Goal: Task Accomplishment & Management: Manage account settings

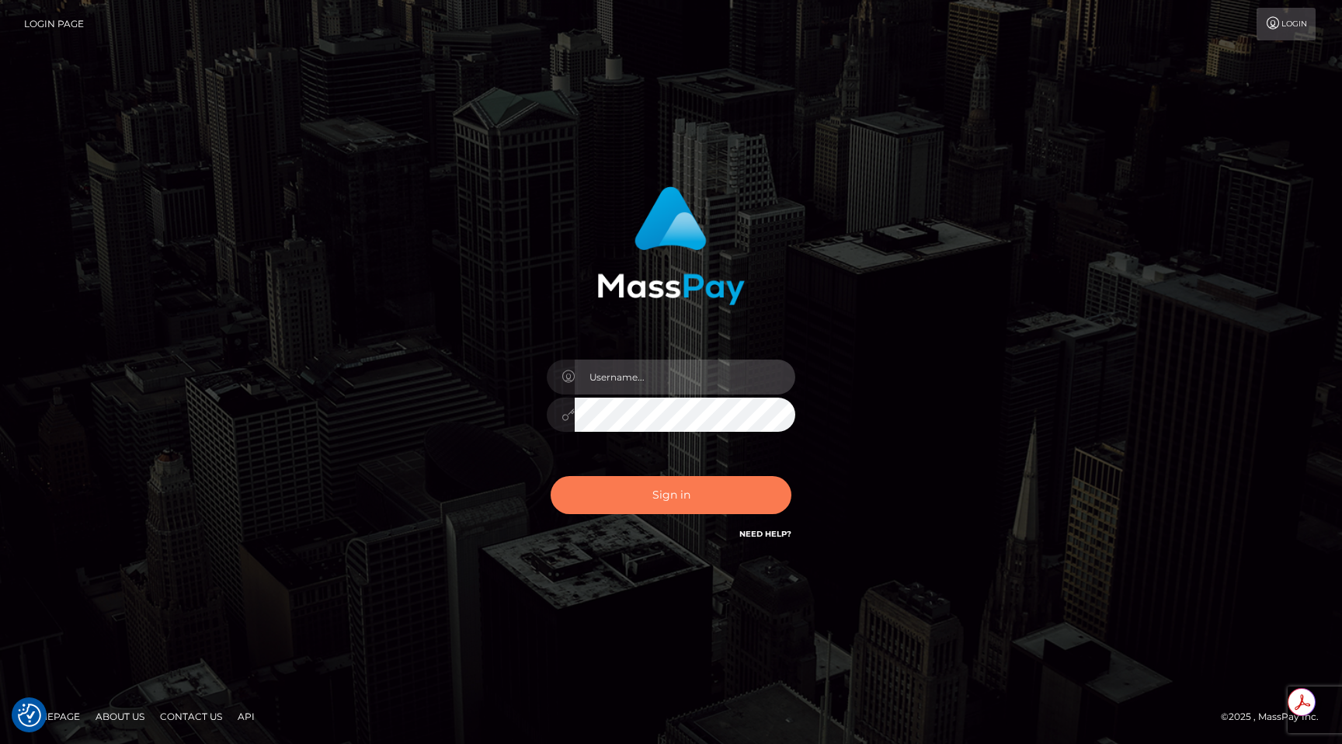
type input "egblue"
click at [675, 498] on button "Sign in" at bounding box center [671, 495] width 241 height 38
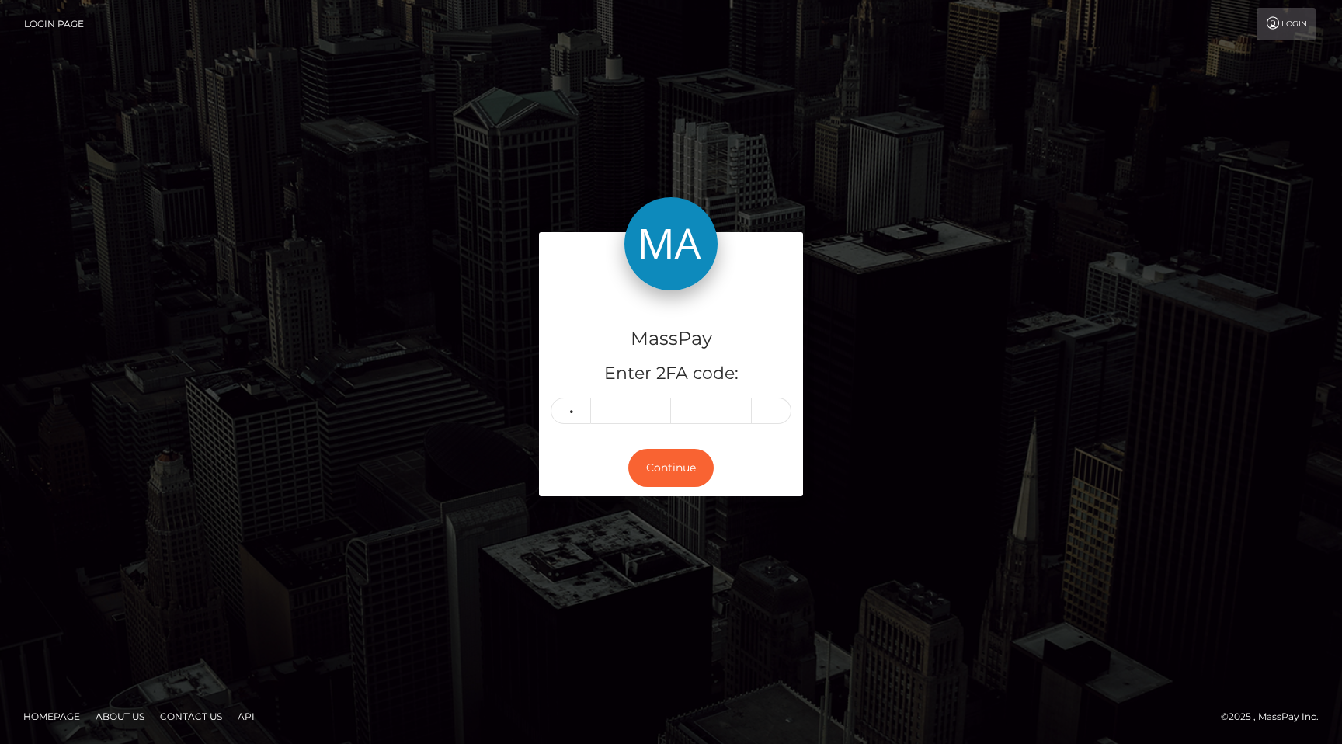
type input "0"
type input "5"
type input "1"
type input "7"
type input "3"
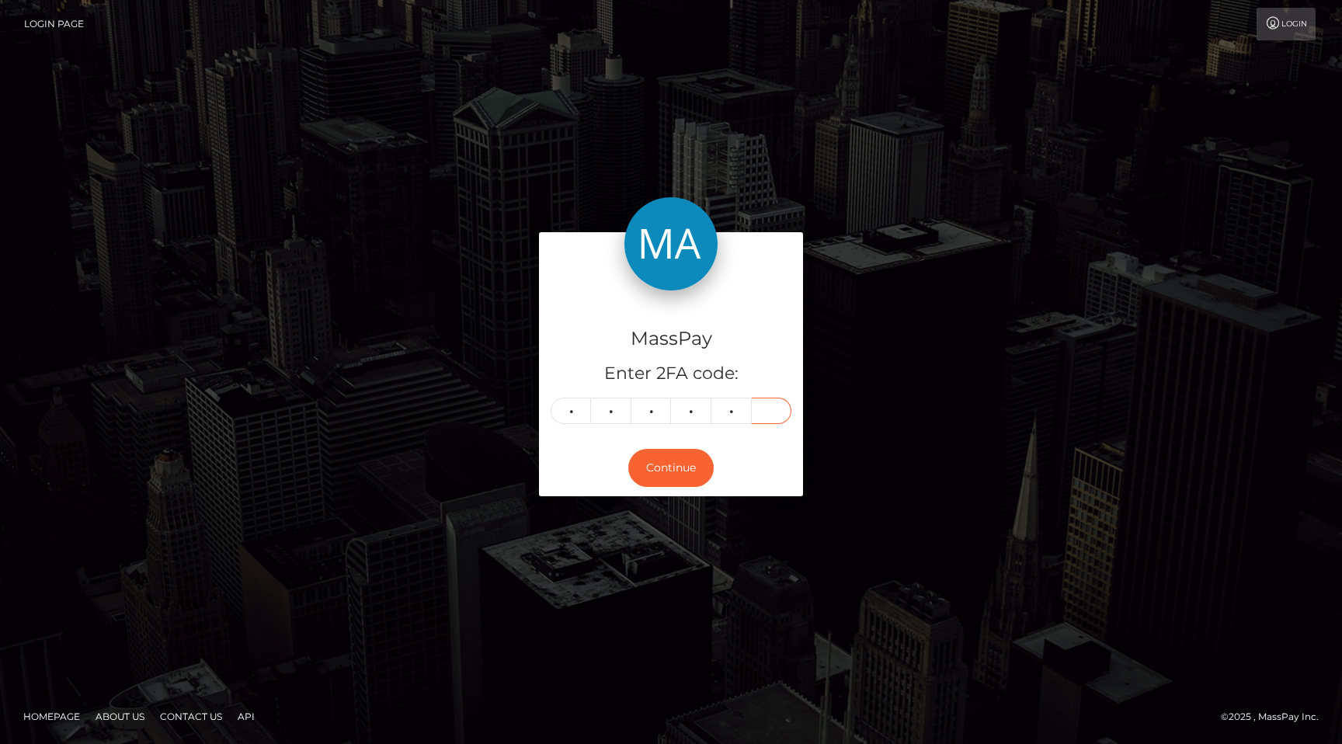
type input "5"
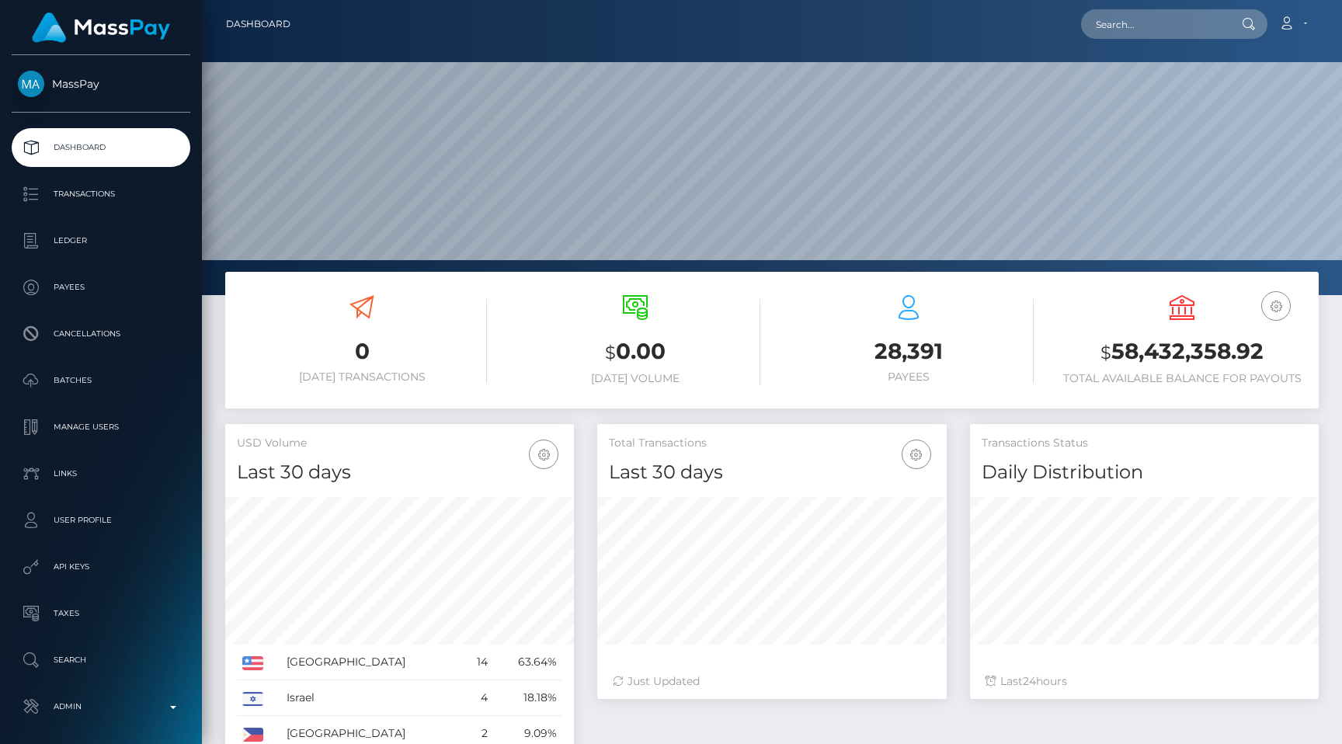
scroll to position [275, 349]
click at [1145, 19] on input "text" at bounding box center [1154, 24] width 146 height 30
click at [175, 706] on b at bounding box center [173, 707] width 6 height 3
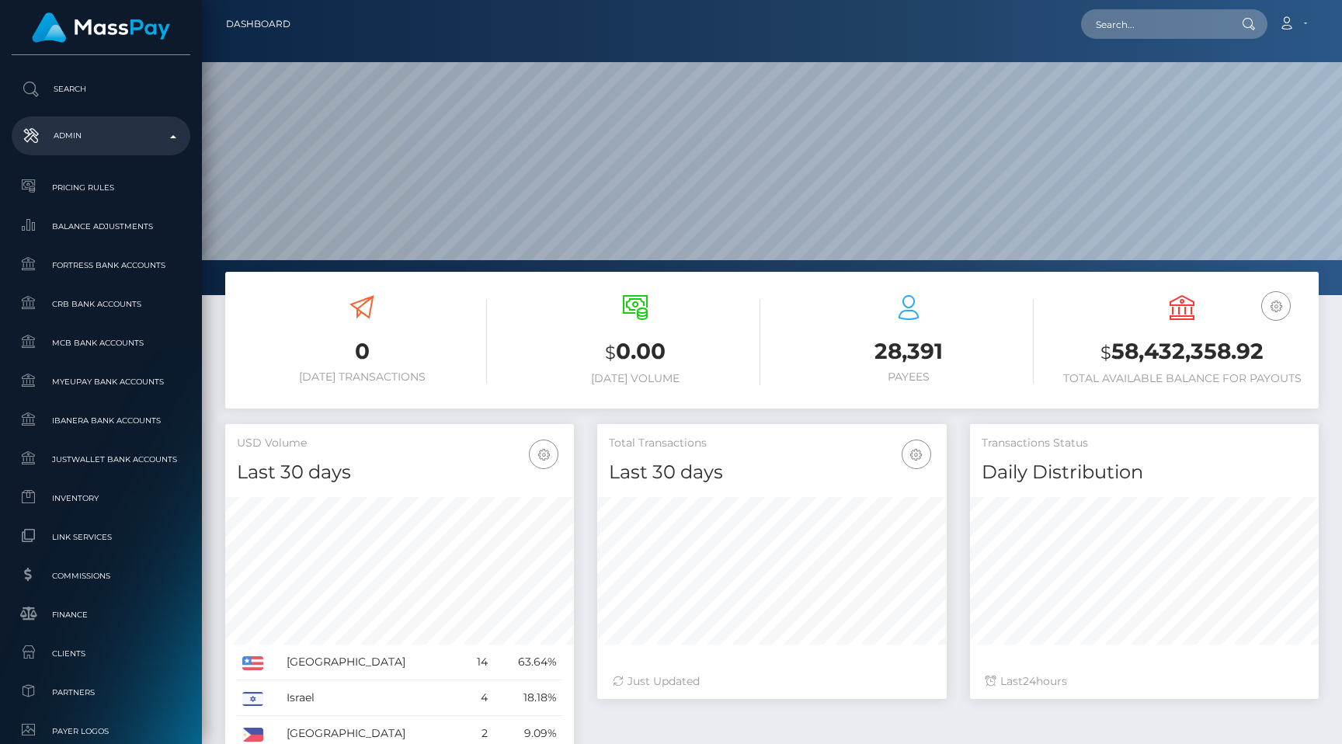
scroll to position [889, 0]
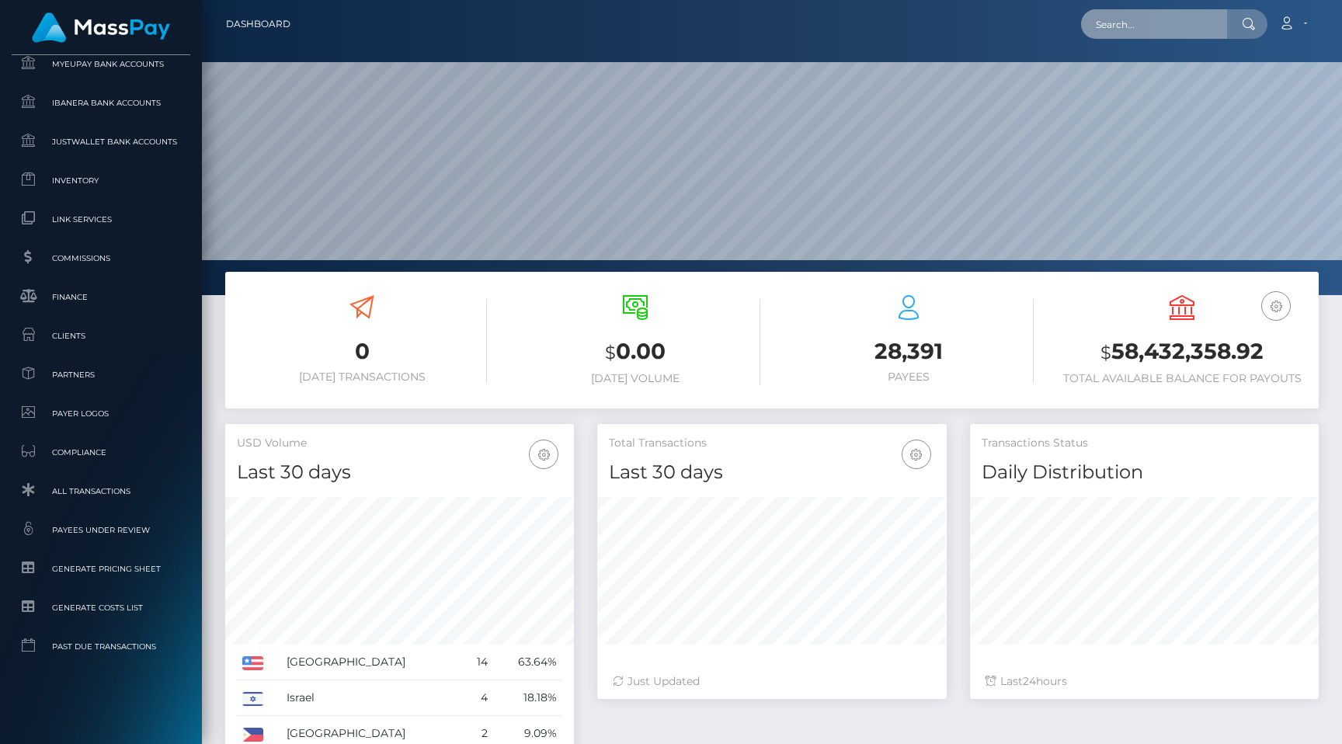
click at [1131, 26] on input "text" at bounding box center [1154, 24] width 146 height 30
paste input "pout_pyfsQf3YB1PiI"
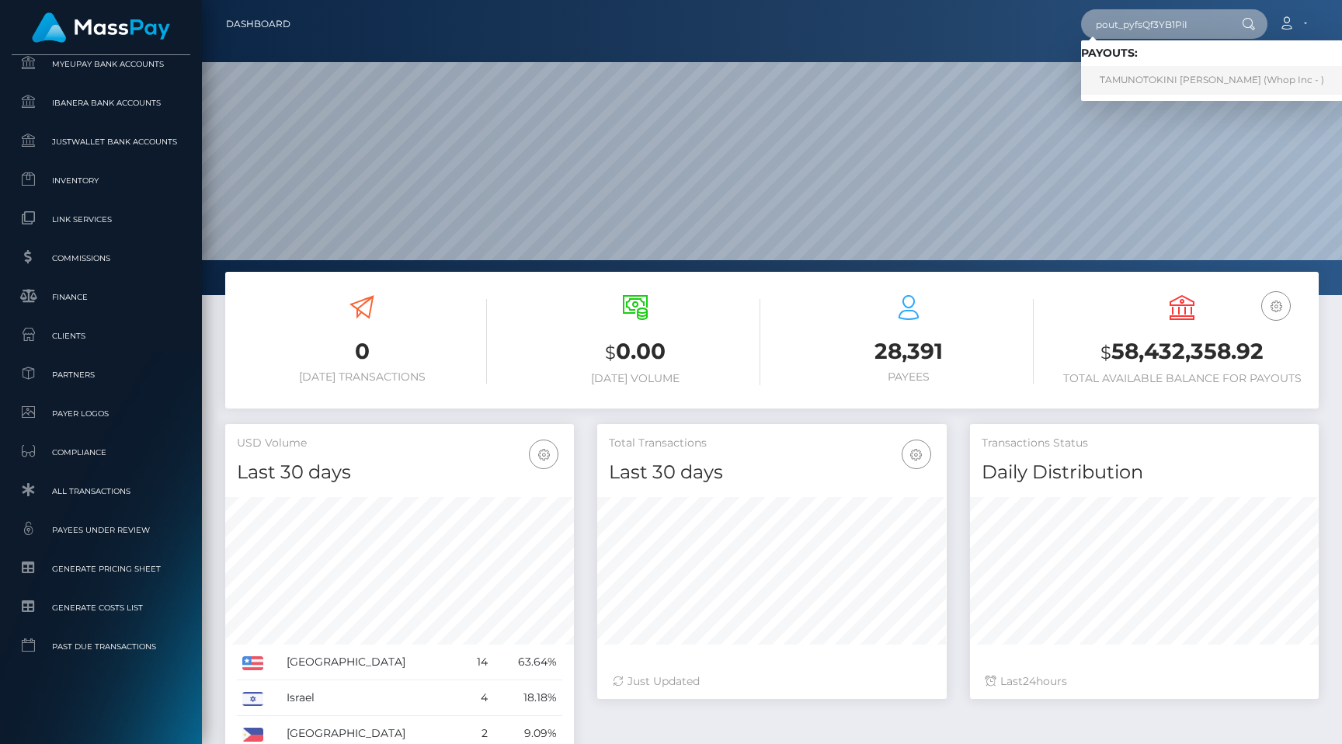
type input "pout_pyfsQf3YB1PiI"
click at [1244, 71] on link "TAMUNOTOKINI BOB-MANUEL-BENIBO (Whop Inc - )" at bounding box center [1212, 80] width 262 height 29
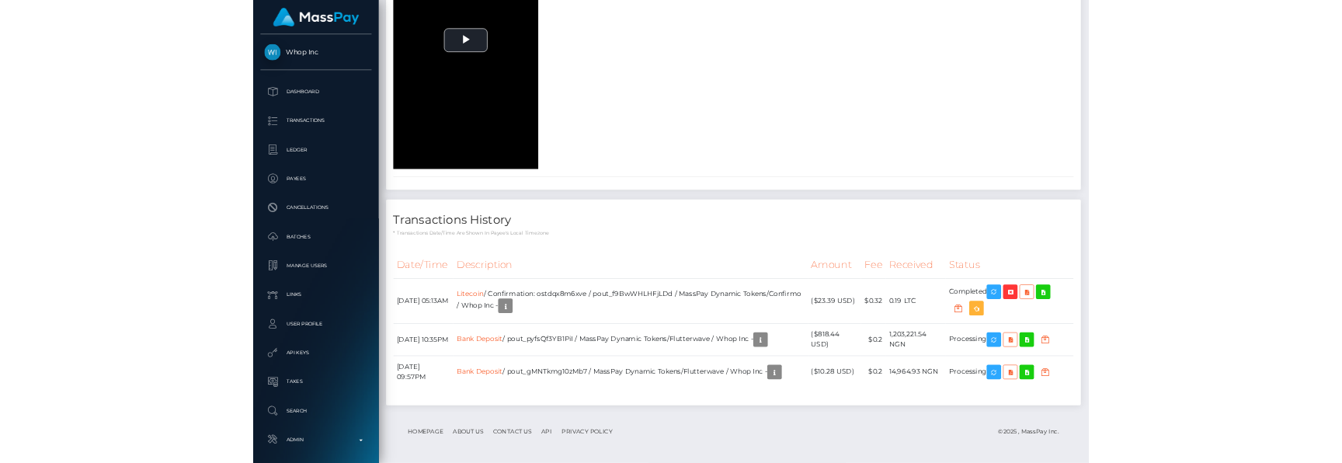
scroll to position [2657, 0]
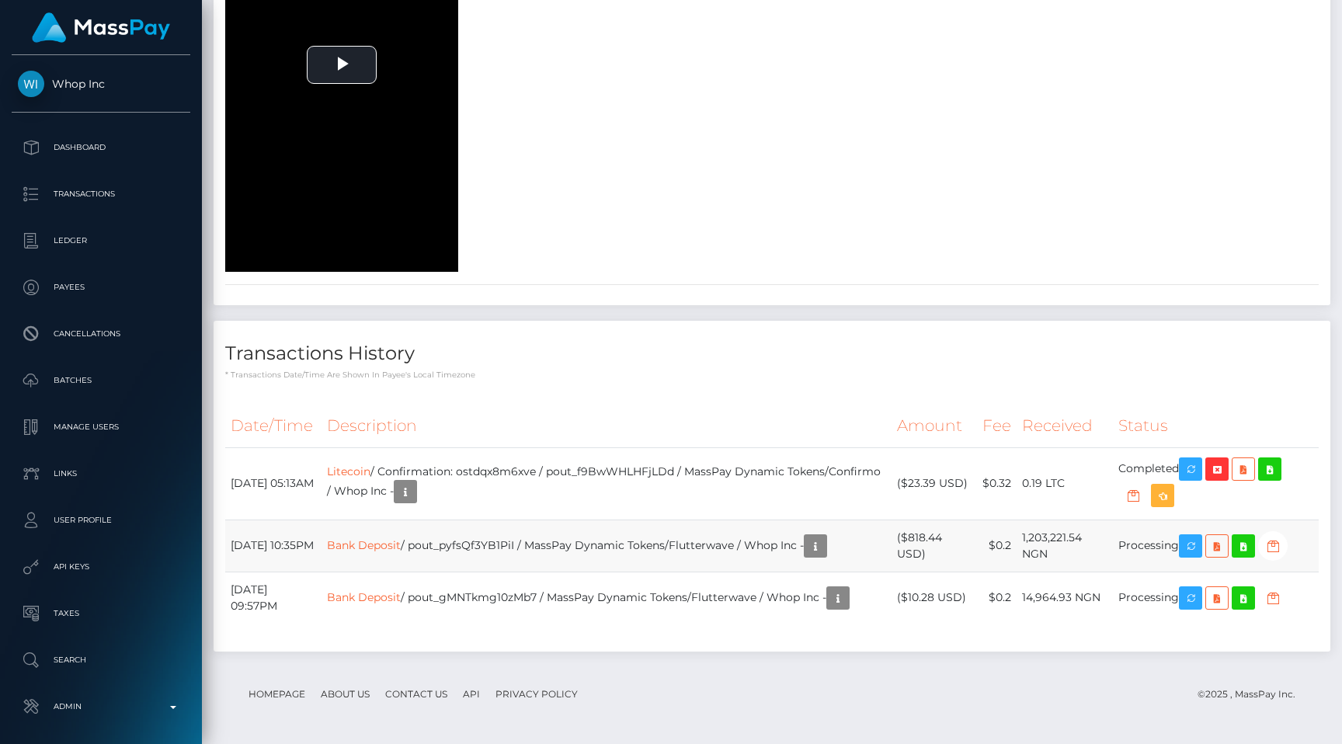
click at [694, 521] on td "Bank Deposit / pout_pyfsQf3YB1PiI / MassPay Dynamic Tokens/Flutterwave / Whop I…" at bounding box center [607, 546] width 570 height 52
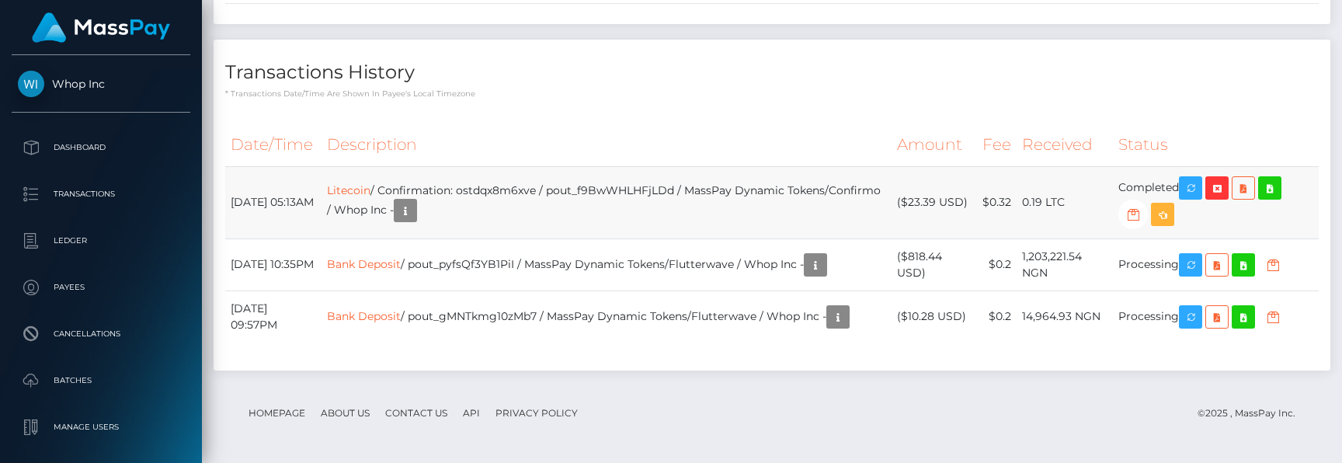
scroll to position [2829, 0]
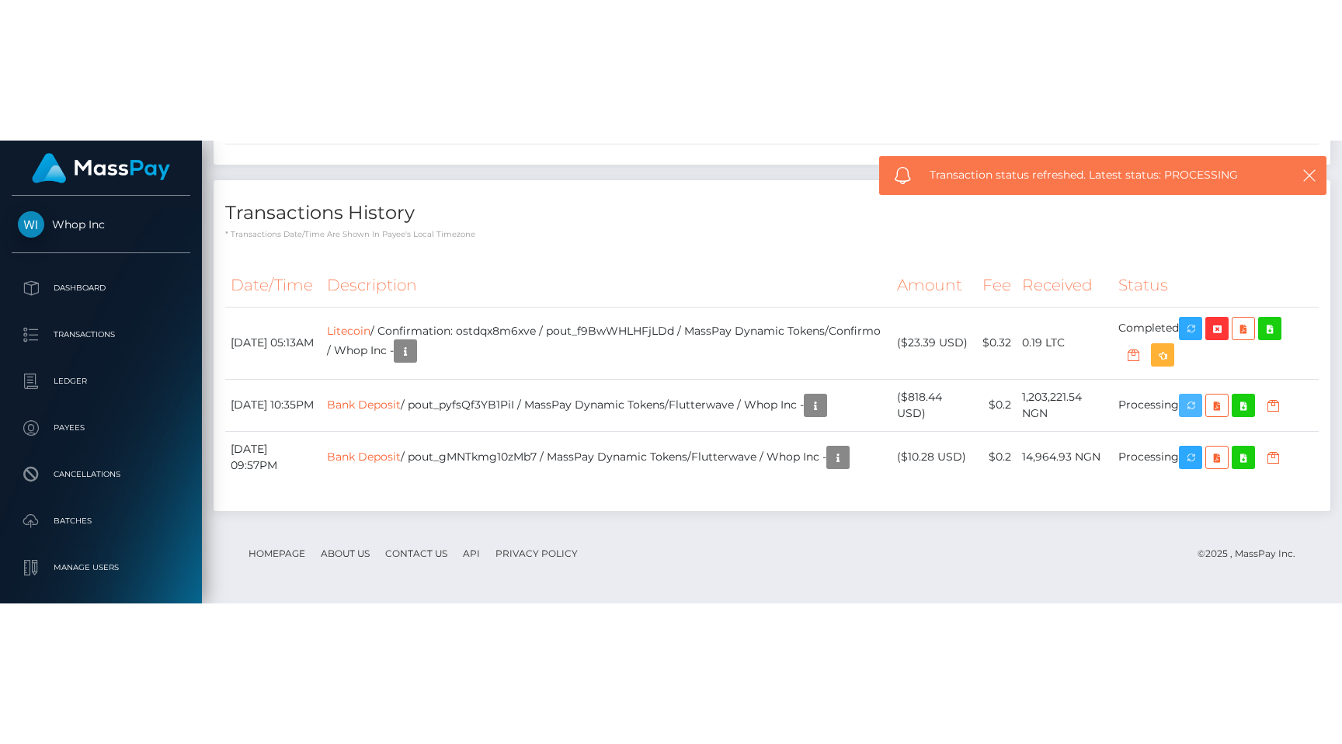
scroll to position [2657, 0]
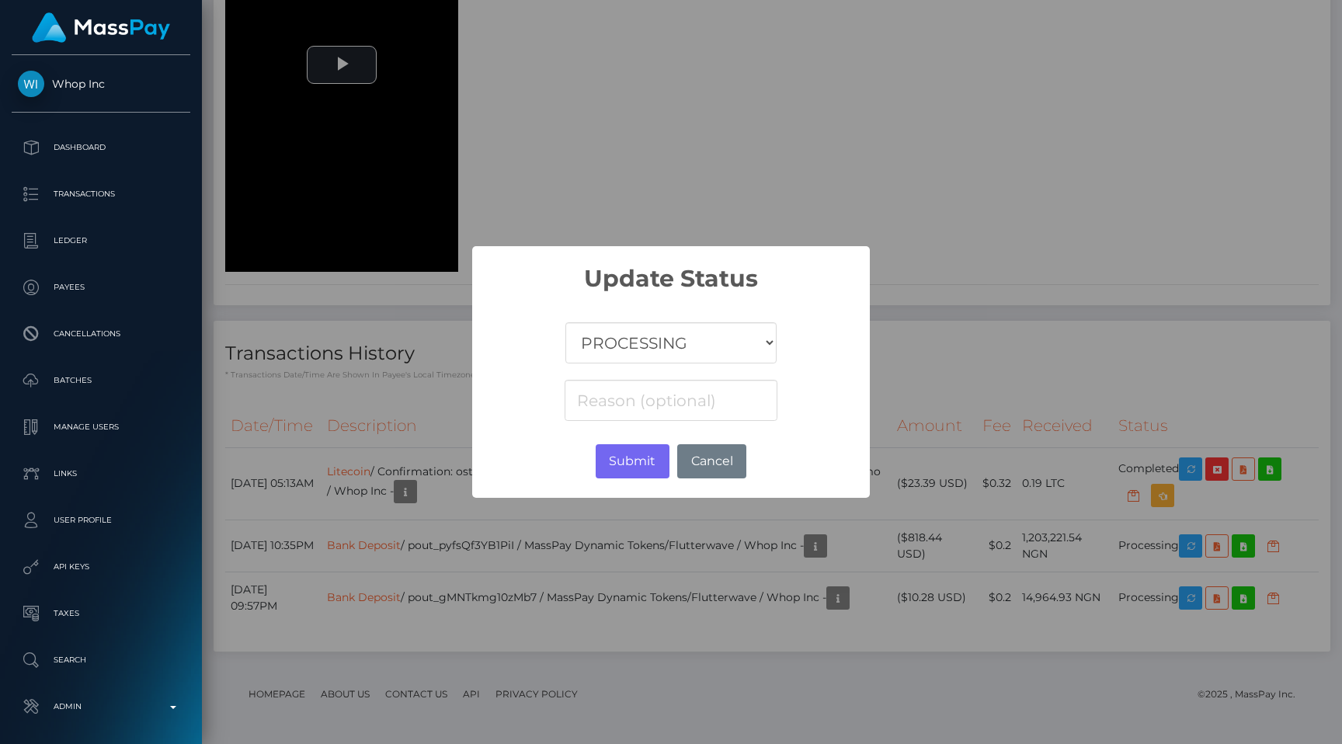
click at [716, 361] on select "COMPLETED CANCELLED READY_FOR_PICKUP PROCESSING" at bounding box center [670, 342] width 211 height 41
select select "CANCELLED"
click at [566, 322] on select "COMPLETED CANCELLED READY_FOR_PICKUP PROCESSING" at bounding box center [670, 342] width 211 height 41
click at [672, 393] on input at bounding box center [671, 400] width 213 height 41
click at [673, 400] on input at bounding box center [671, 400] width 213 height 41
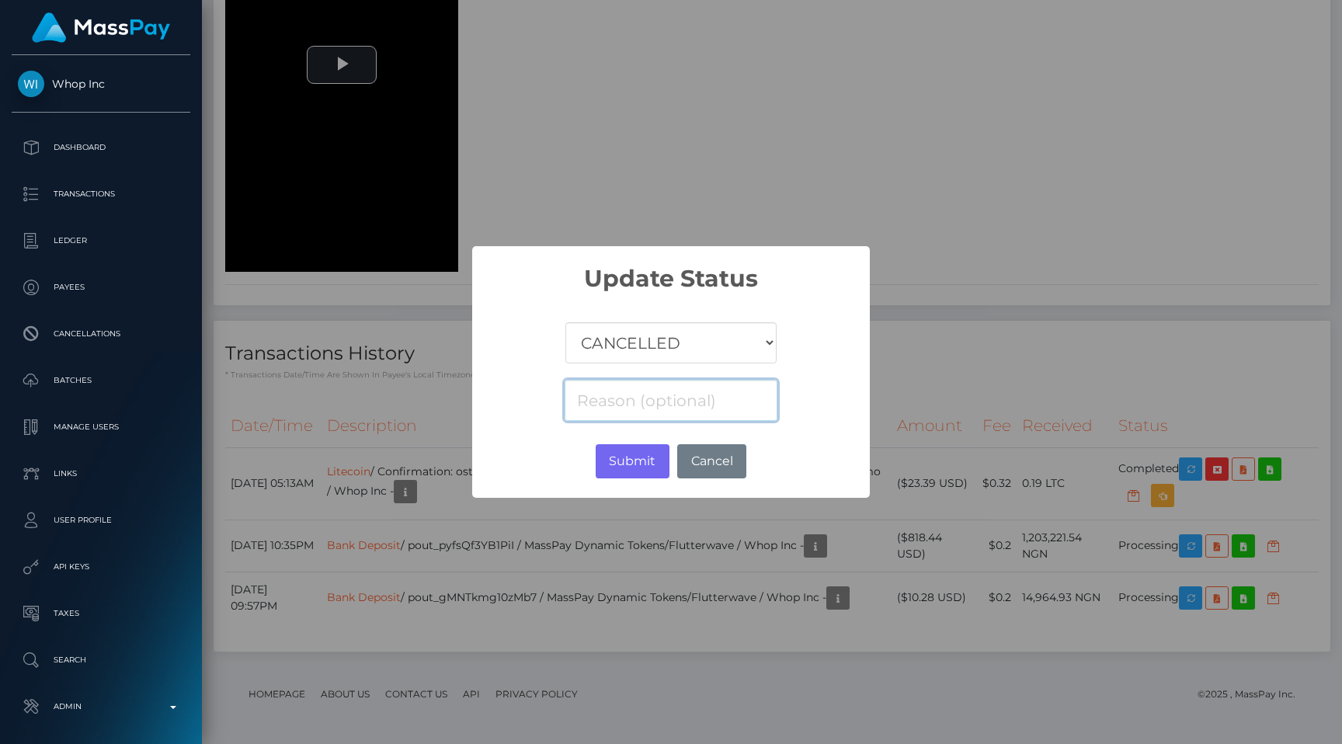
paste input "Account resolve failed"
type input "Account resolve failed"
click at [649, 465] on button "Submit" at bounding box center [633, 461] width 74 height 34
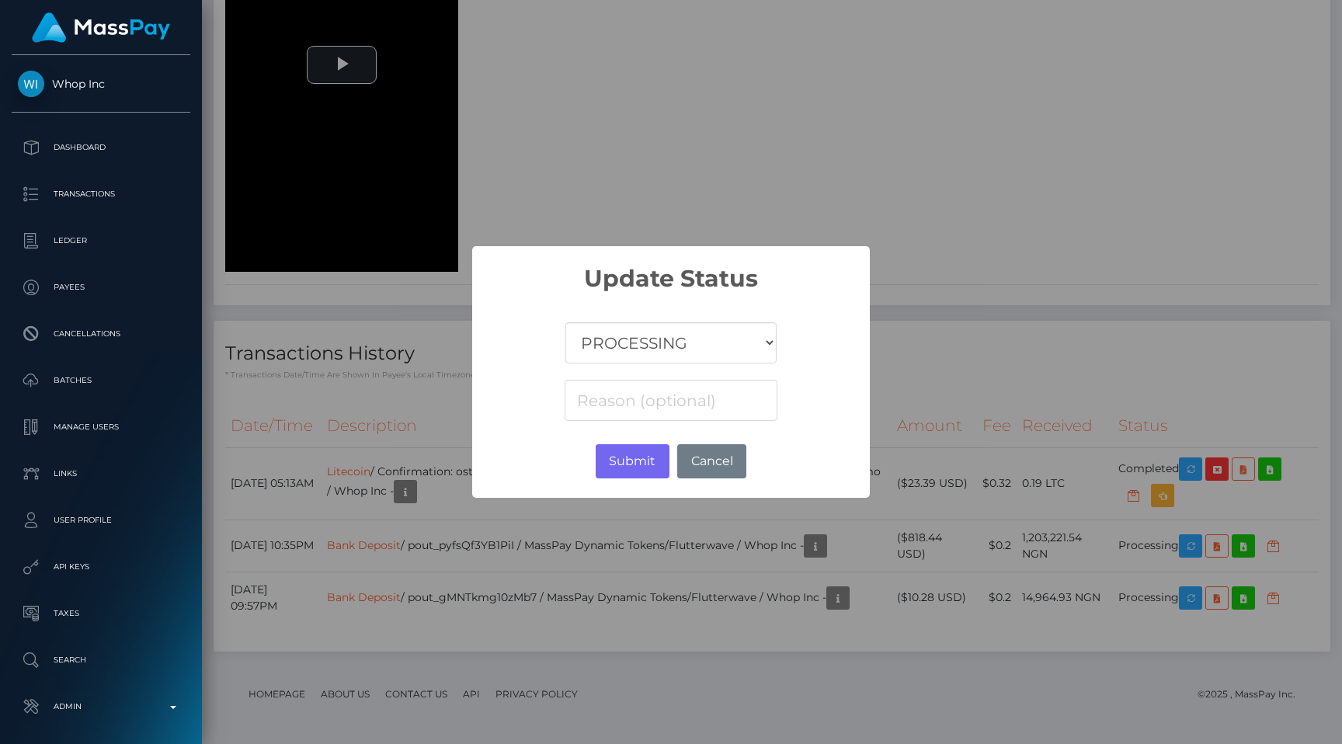
click at [688, 367] on div "COMPLETED CANCELLED READY_FOR_PICKUP PROCESSING" at bounding box center [671, 359] width 398 height 132
click at [687, 354] on select "COMPLETED CANCELLED READY_FOR_PICKUP PROCESSING" at bounding box center [670, 342] width 211 height 41
select select "CANCELLED"
click at [566, 322] on select "COMPLETED CANCELLED READY_FOR_PICKUP PROCESSING" at bounding box center [670, 342] width 211 height 41
click at [661, 391] on input at bounding box center [671, 400] width 213 height 41
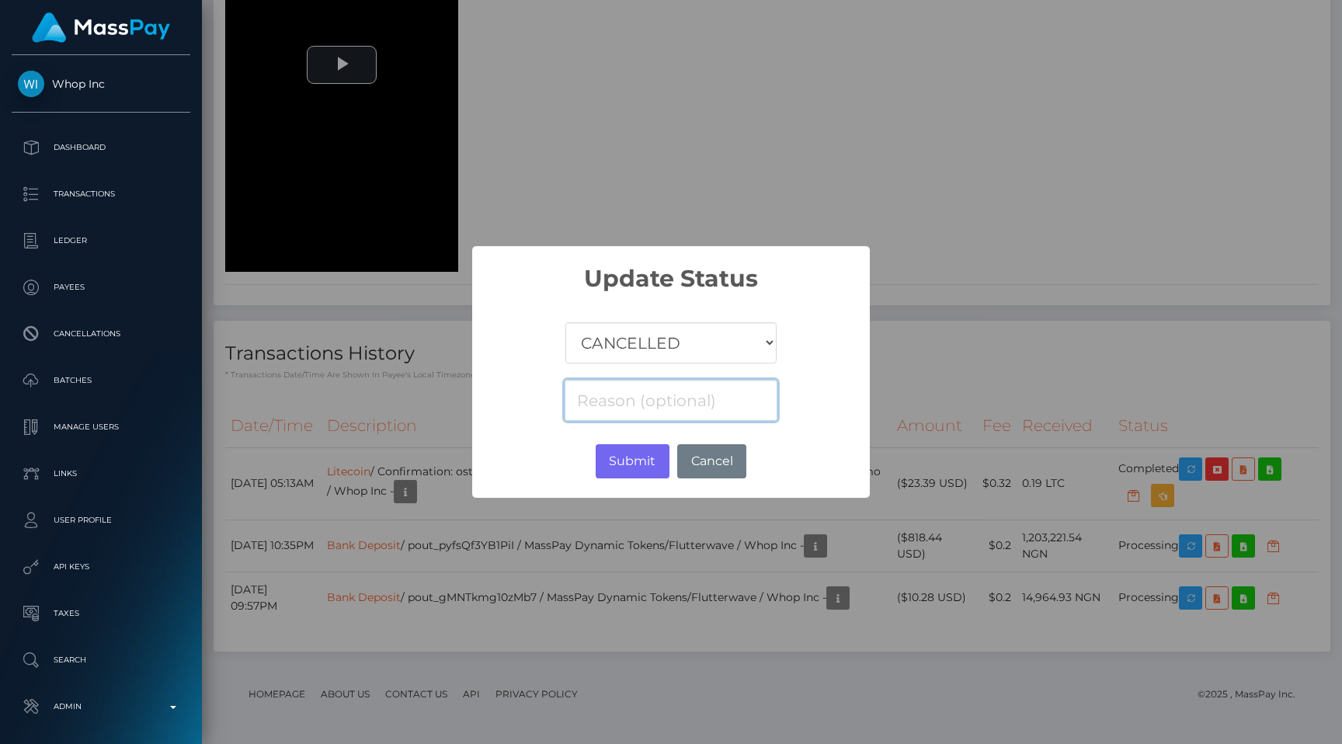
paste input "Account resolve failed"
type input "Account resolve failed"
click at [615, 458] on button "Submit" at bounding box center [633, 461] width 74 height 34
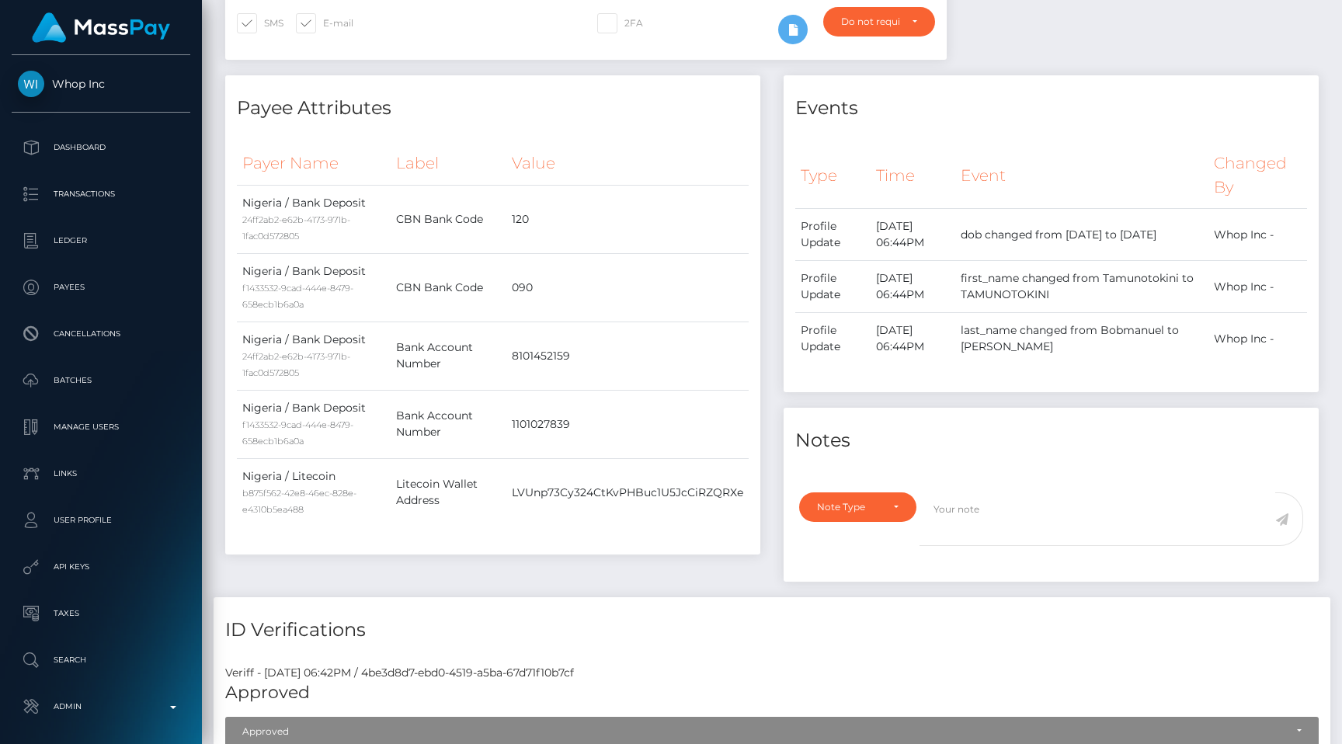
scroll to position [0, 0]
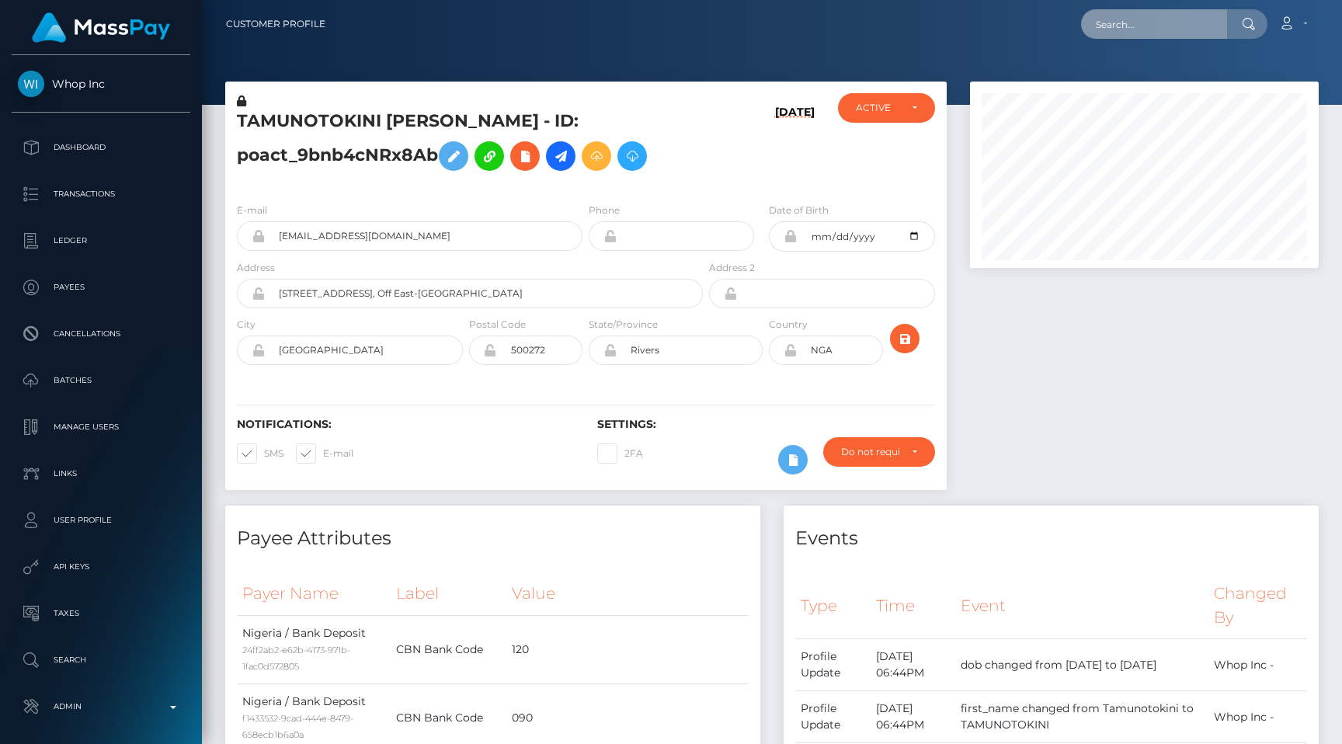
click at [1159, 26] on input "text" at bounding box center [1154, 24] width 146 height 30
paste input "pout_l8f5sJSv8DXfr"
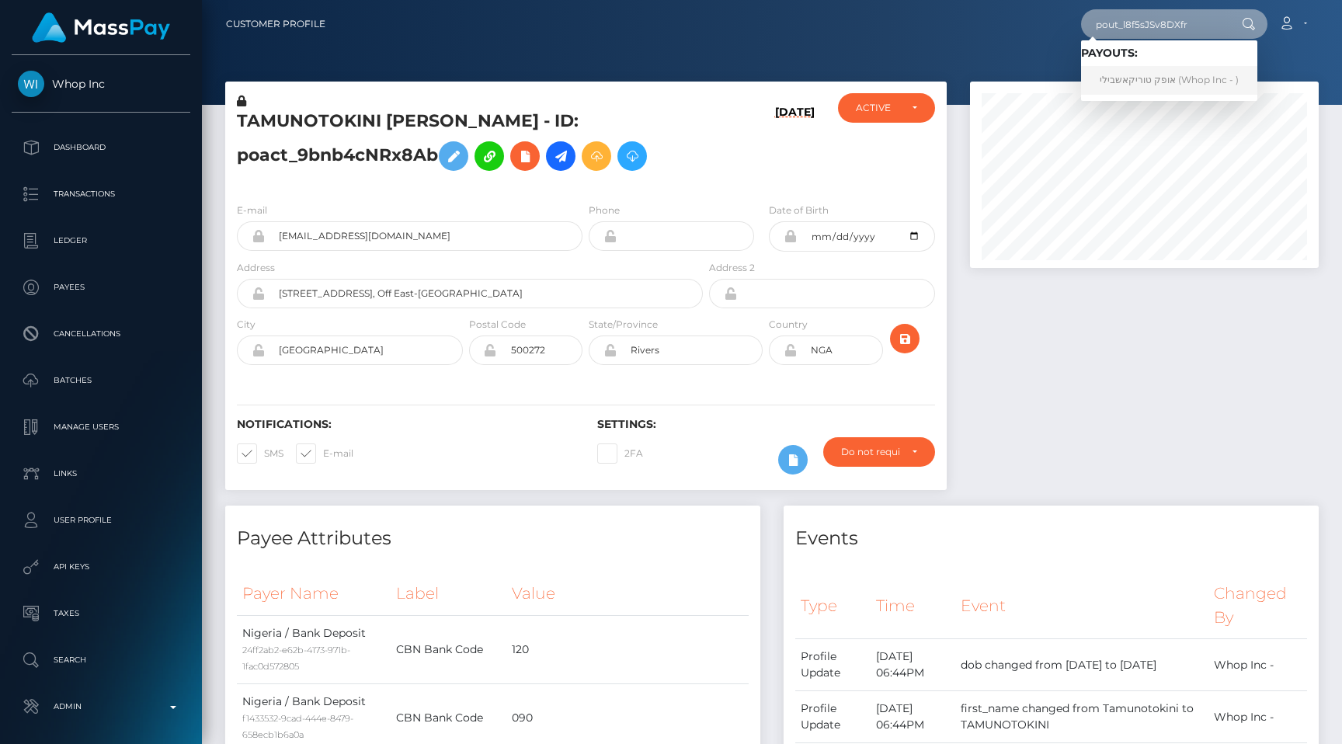
type input "pout_l8f5sJSv8DXfr"
click at [1155, 78] on link "אופק טוריקאשבילי (Whop Inc - )" at bounding box center [1169, 80] width 176 height 29
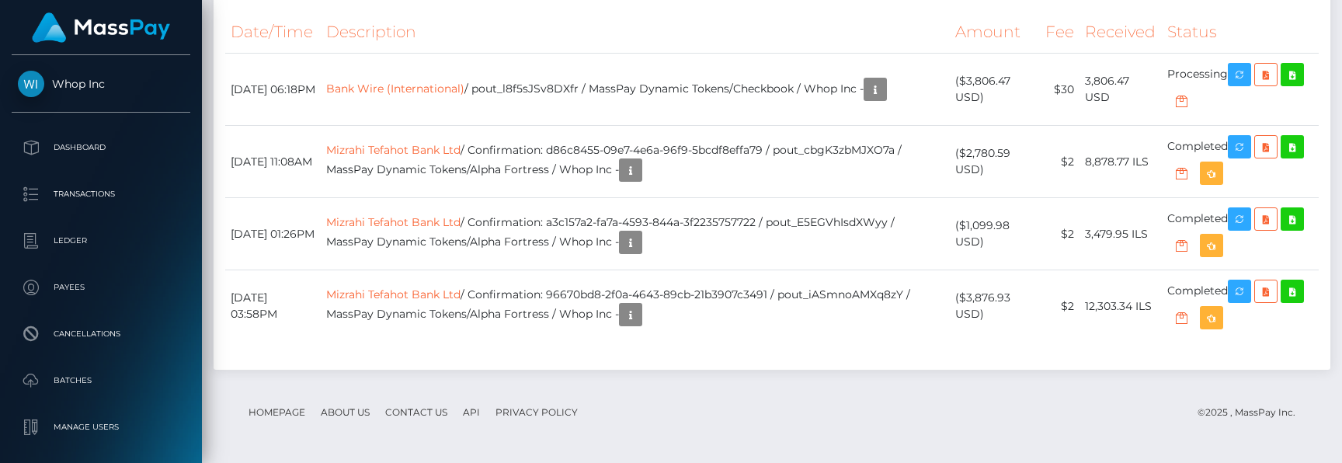
scroll to position [1606, 0]
click at [413, 96] on link "Bank Wire (International)" at bounding box center [395, 89] width 138 height 14
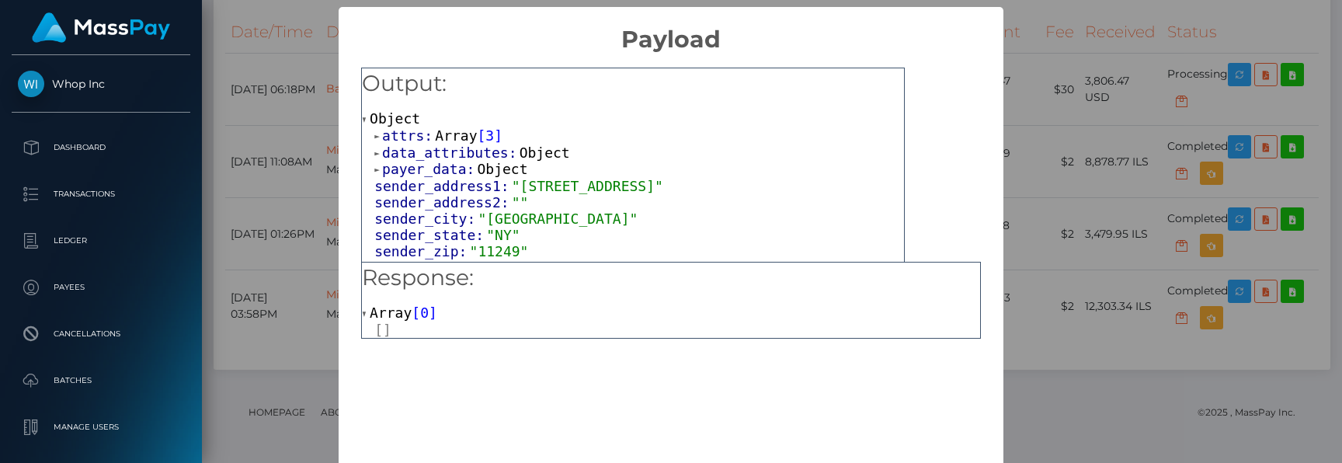
click at [409, 127] on span "attrs:" at bounding box center [408, 135] width 53 height 16
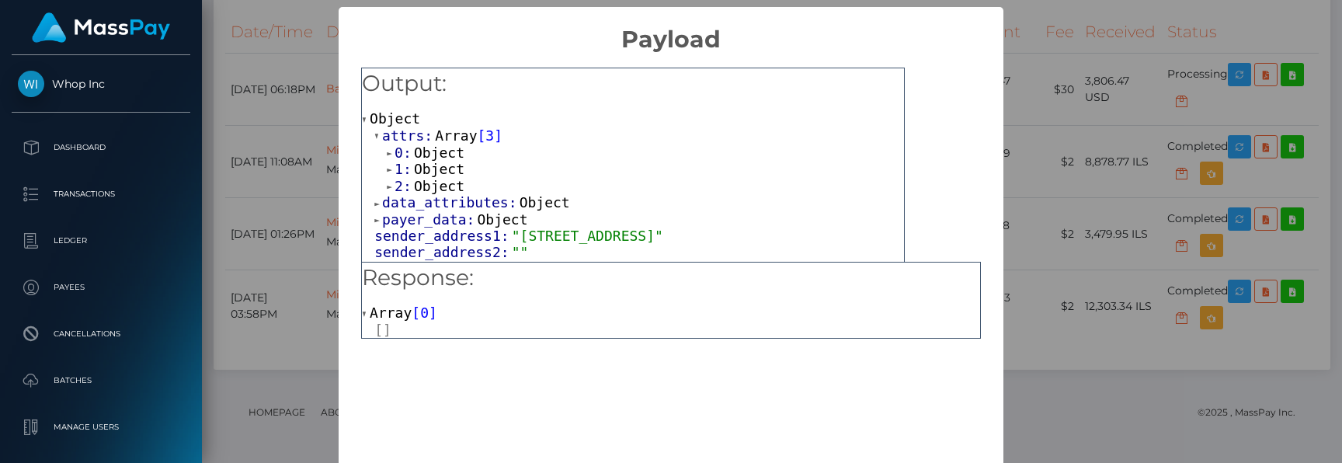
click at [418, 154] on span "Object" at bounding box center [439, 152] width 50 height 16
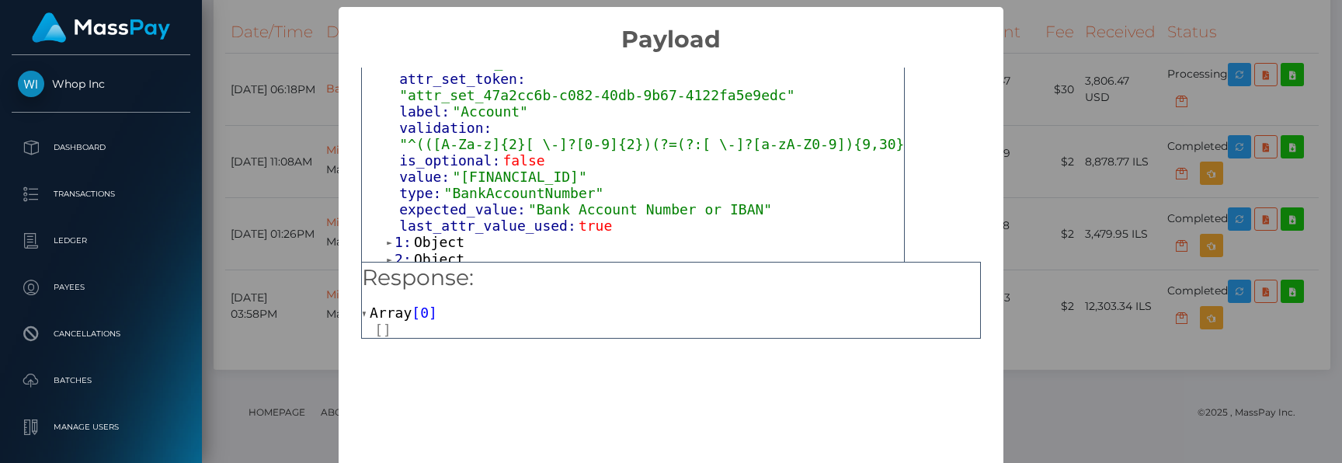
scroll to position [147, 0]
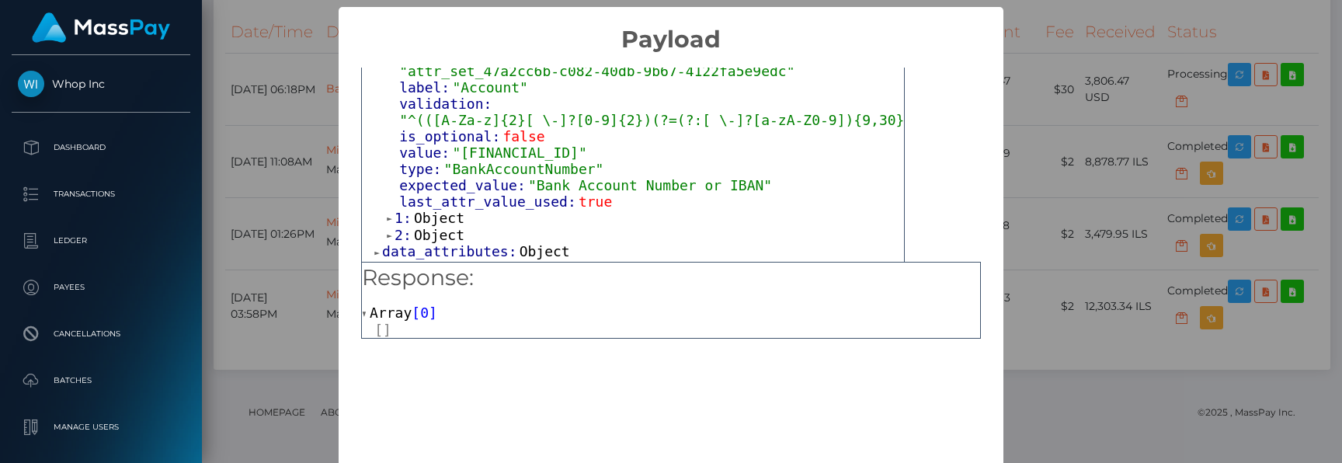
click at [1080, 209] on div "× Payload Output: Object attrs: Array [ 3 ] 0: Object input_type: "text" token:…" at bounding box center [671, 231] width 1342 height 463
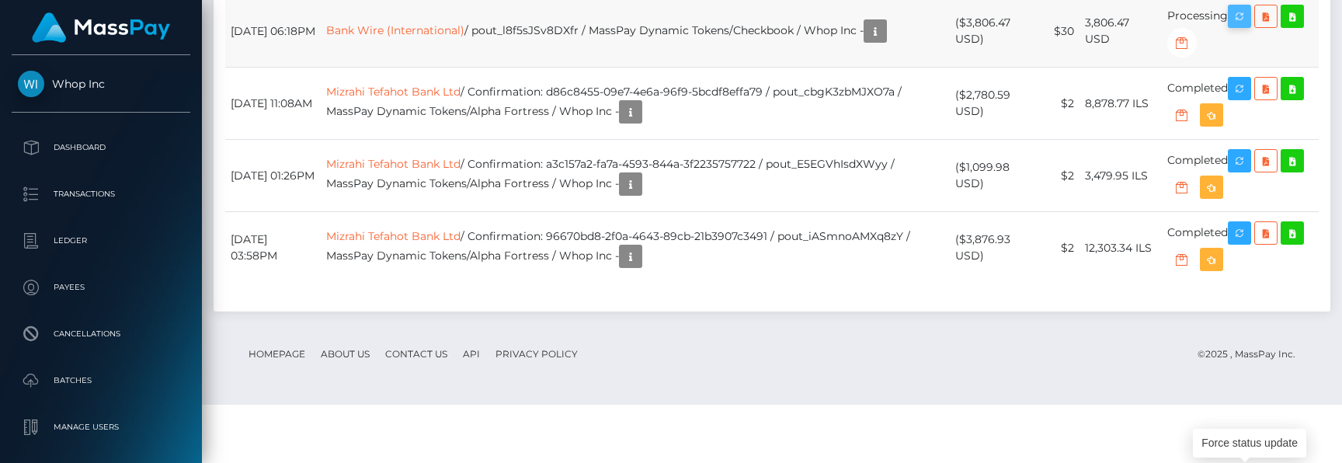
click at [1242, 26] on icon "button" at bounding box center [1239, 16] width 19 height 19
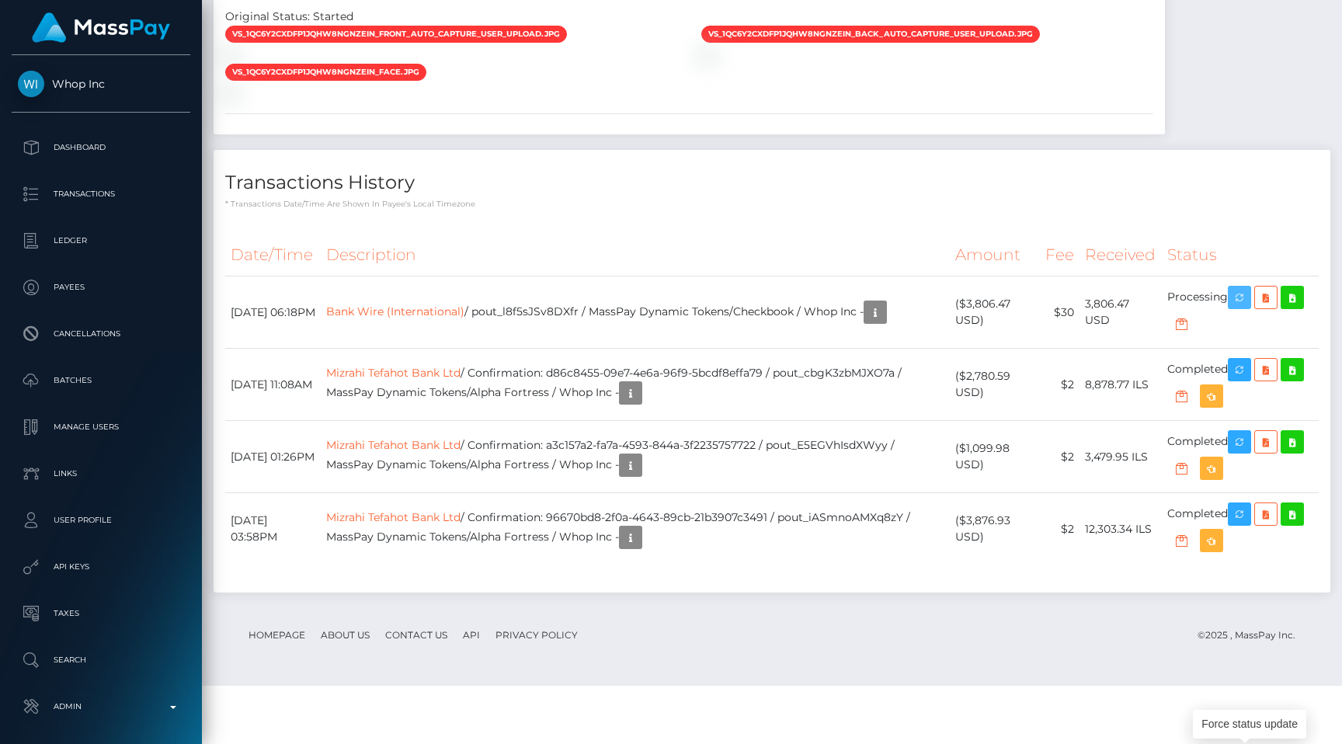
scroll to position [1508, 0]
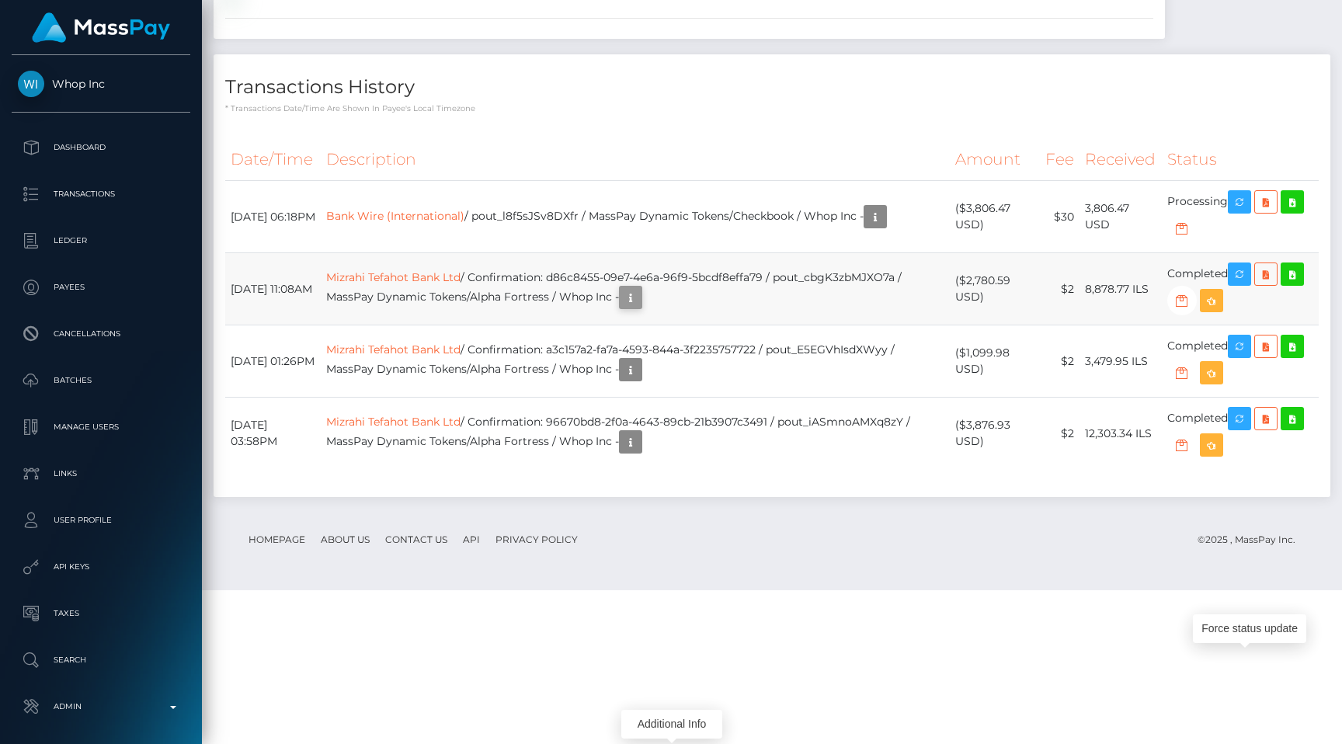
click at [640, 308] on icon "button" at bounding box center [630, 297] width 19 height 19
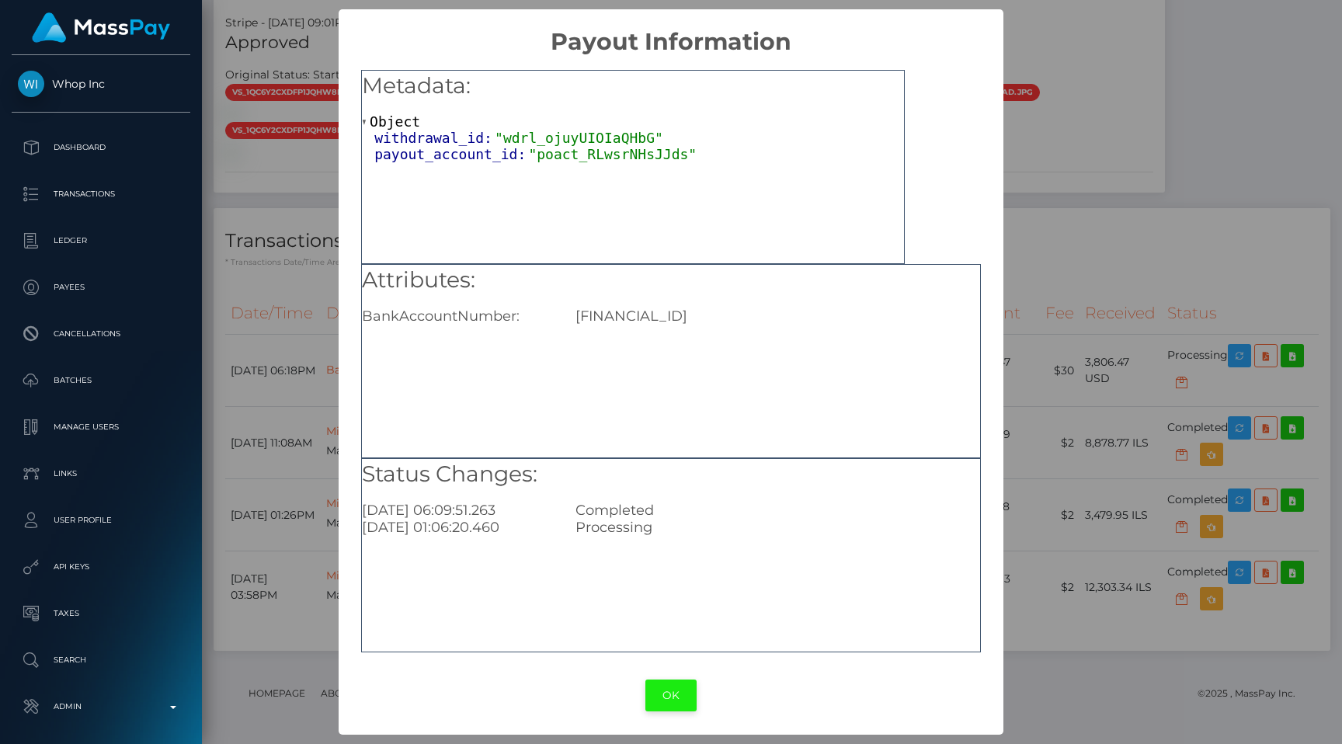
click at [683, 701] on button "OK" at bounding box center [670, 696] width 51 height 32
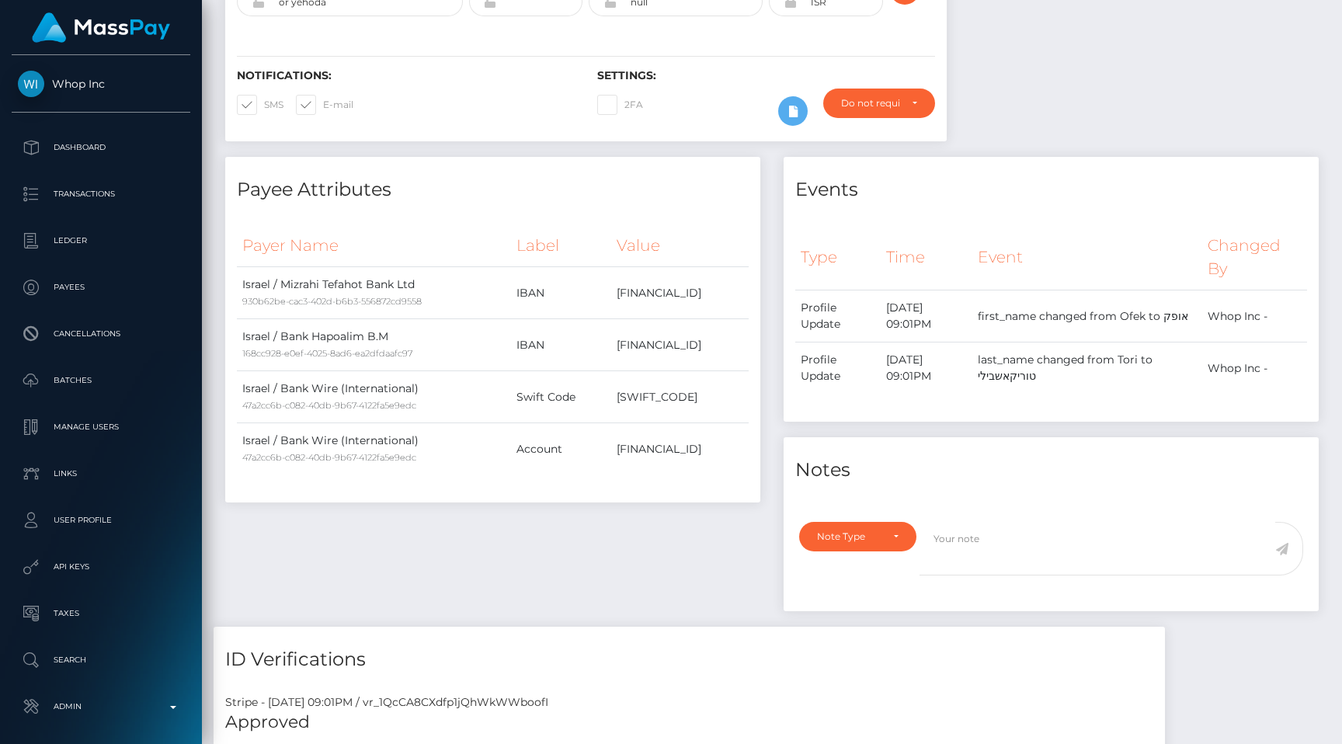
scroll to position [0, 0]
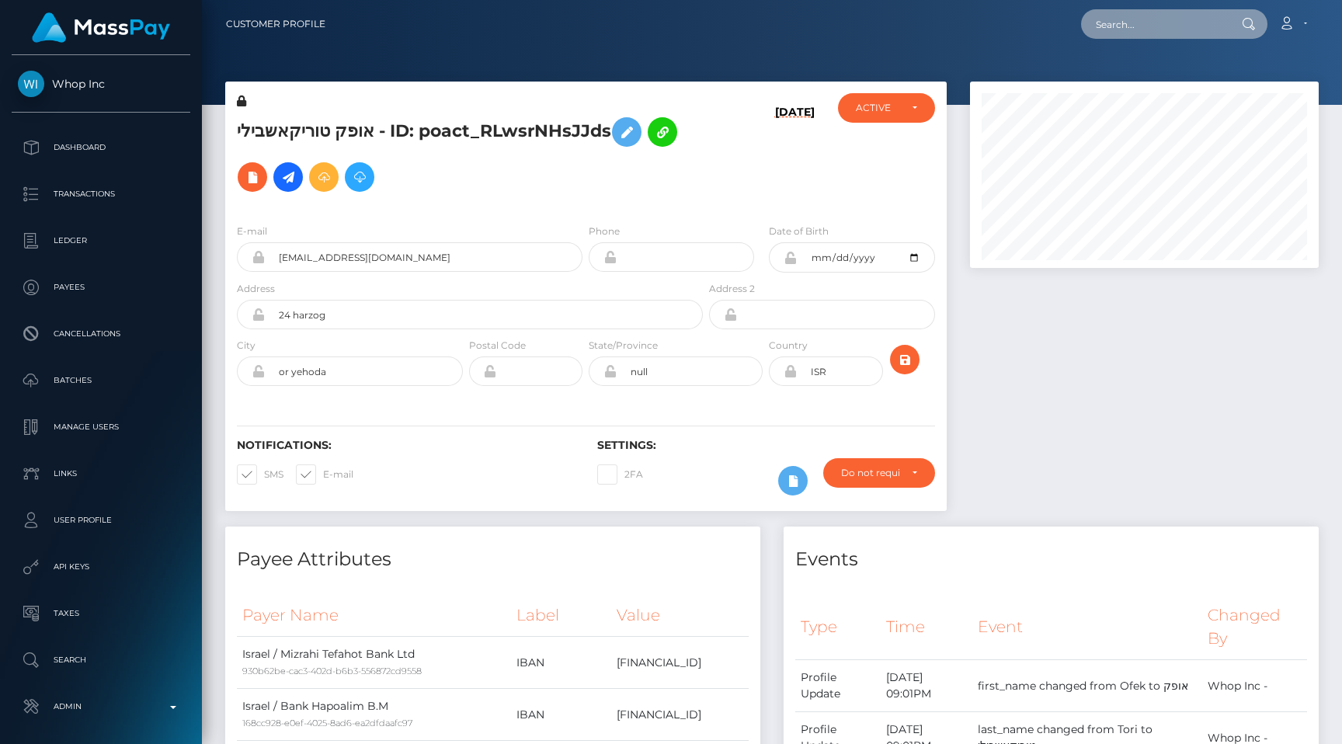
click at [1120, 12] on input "text" at bounding box center [1154, 24] width 146 height 30
paste input "pout_e0tjZ4rvVAoTi"
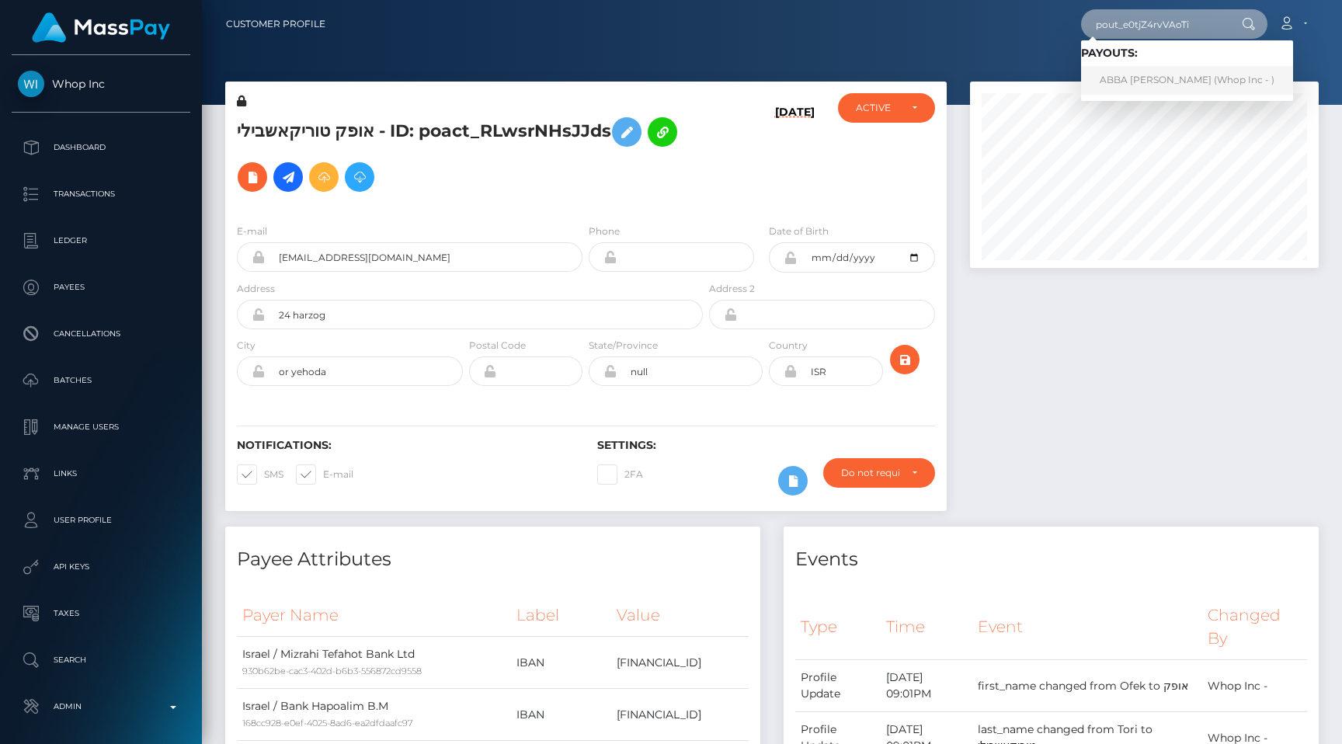
type input "pout_e0tjZ4rvVAoTi"
click at [1151, 77] on link "ABBA ADAM ABDULLAHI (Whop Inc - )" at bounding box center [1187, 80] width 212 height 29
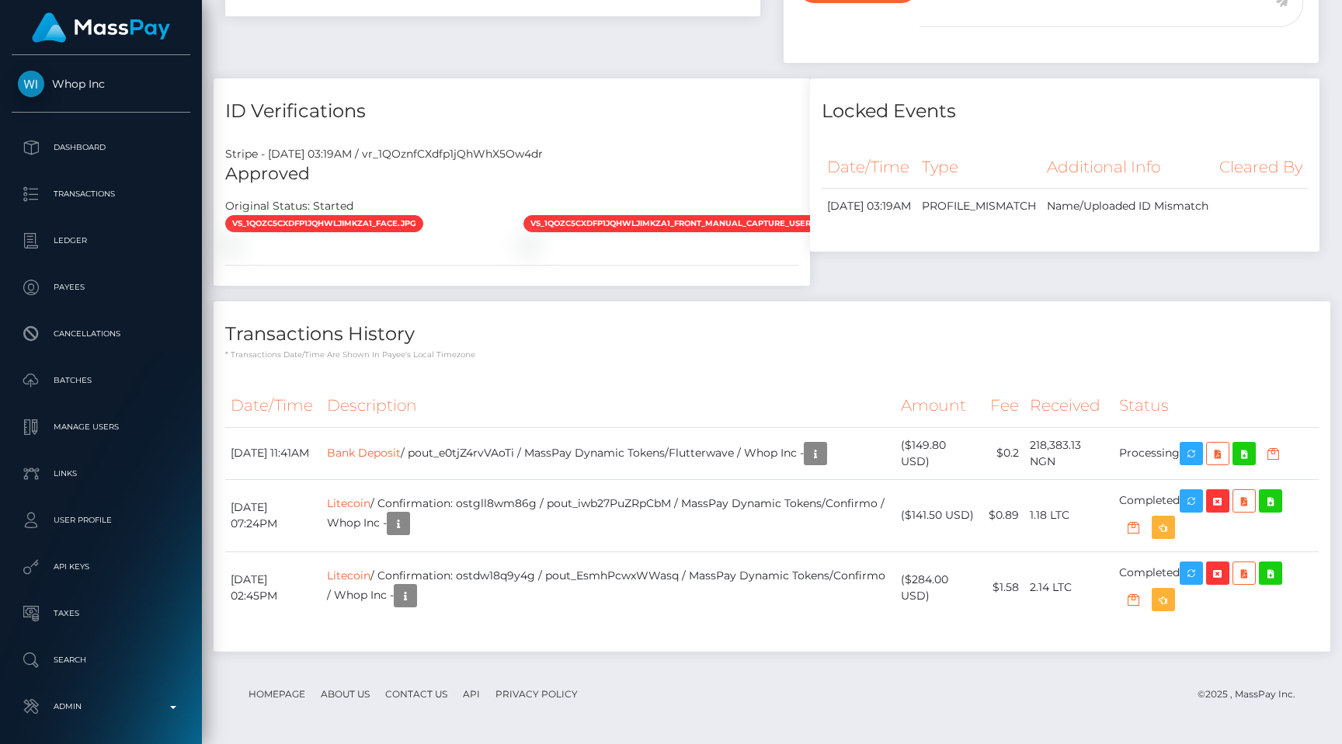
scroll to position [186, 349]
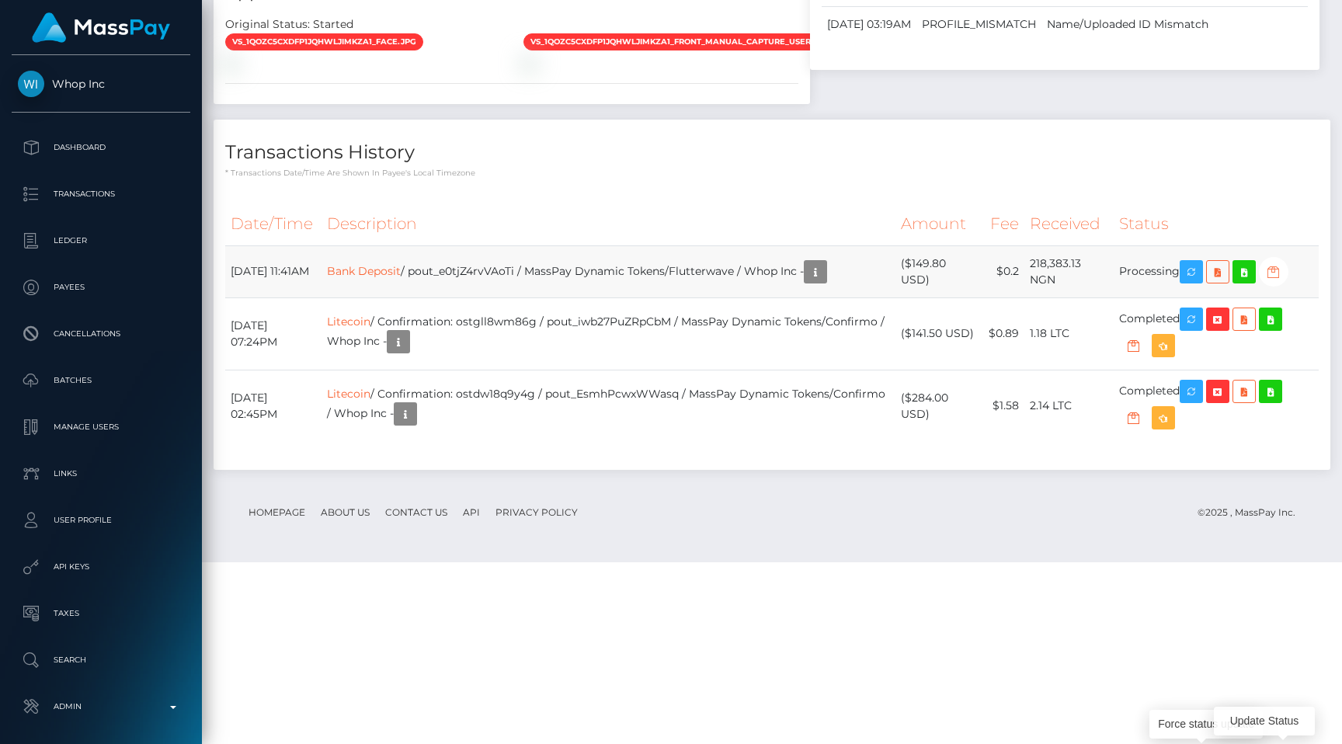
click at [1283, 282] on icon "button" at bounding box center [1274, 272] width 19 height 19
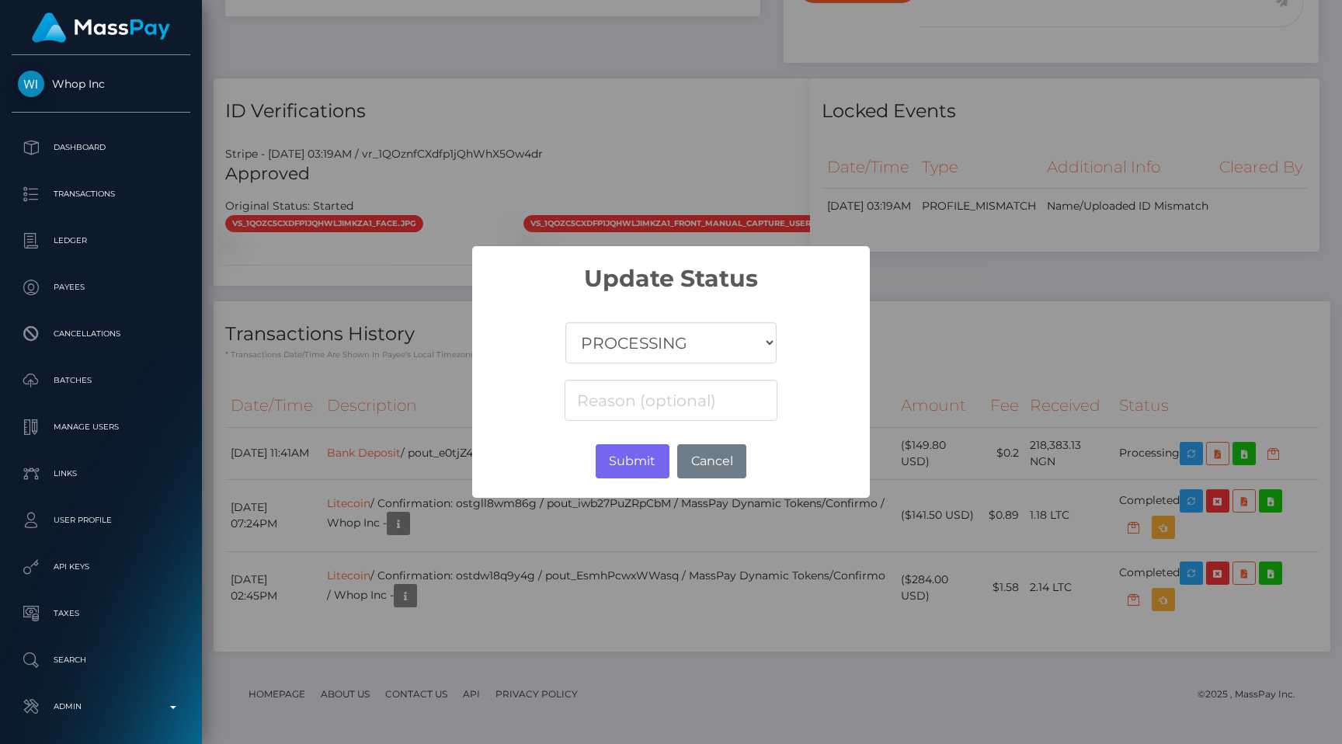
click at [647, 344] on select "COMPLETED CANCELLED READY_FOR_PICKUP PROCESSING" at bounding box center [670, 342] width 211 height 41
select select "CANCELLED"
click at [566, 322] on select "COMPLETED CANCELLED READY_FOR_PICKUP PROCESSING" at bounding box center [670, 342] width 211 height 41
click at [665, 397] on input at bounding box center [671, 400] width 213 height 41
paste input "Account resolve failed"
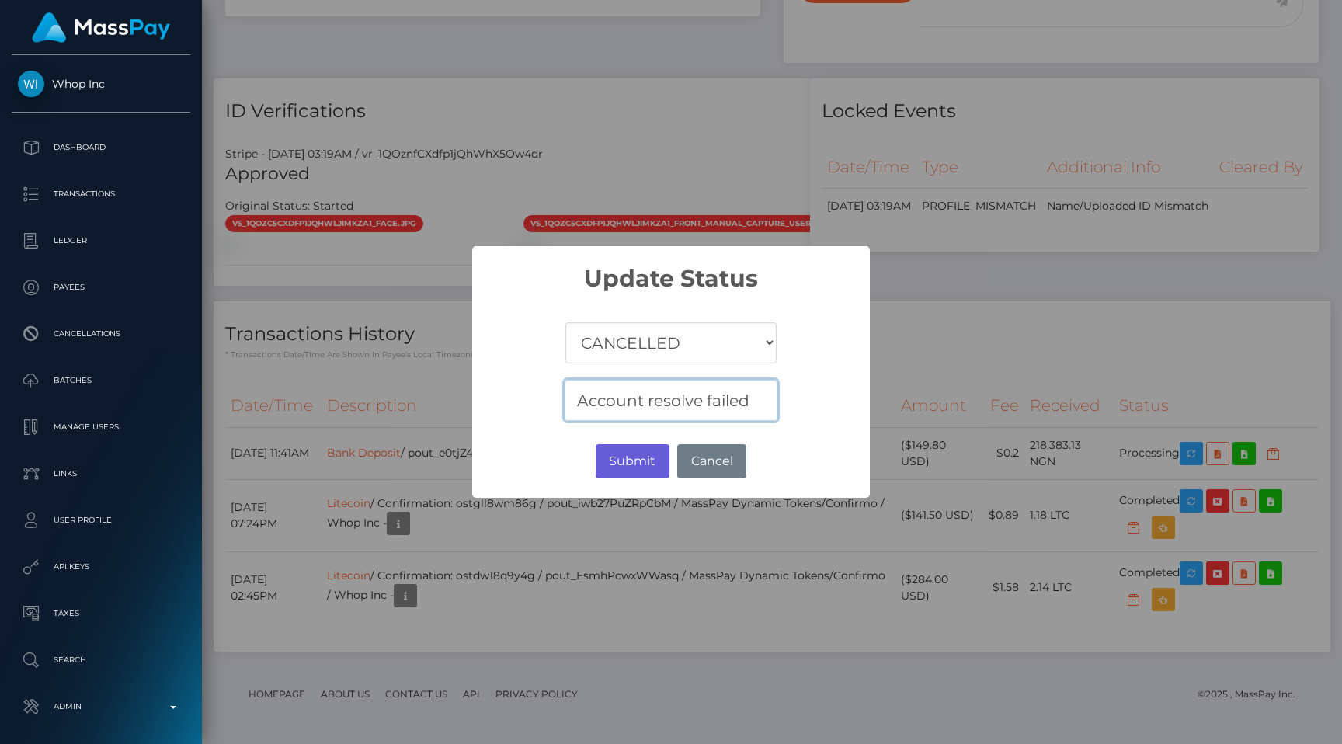
type input "Account resolve failed"
click at [645, 446] on button "Submit" at bounding box center [633, 461] width 74 height 34
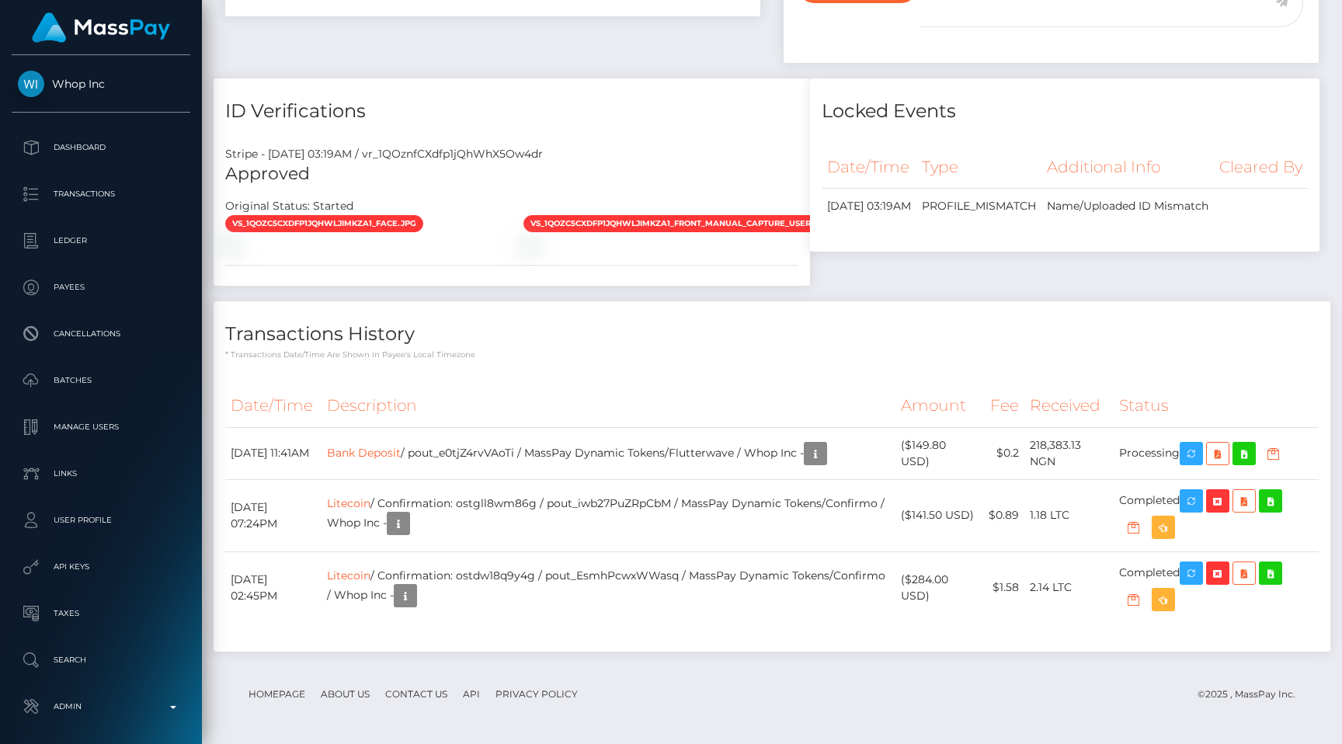
click at [988, 106] on div "Payee Attributes Payer Name Label Value [GEOGRAPHIC_DATA] / Bank Deposit 505f22…" at bounding box center [772, 111] width 1117 height 1111
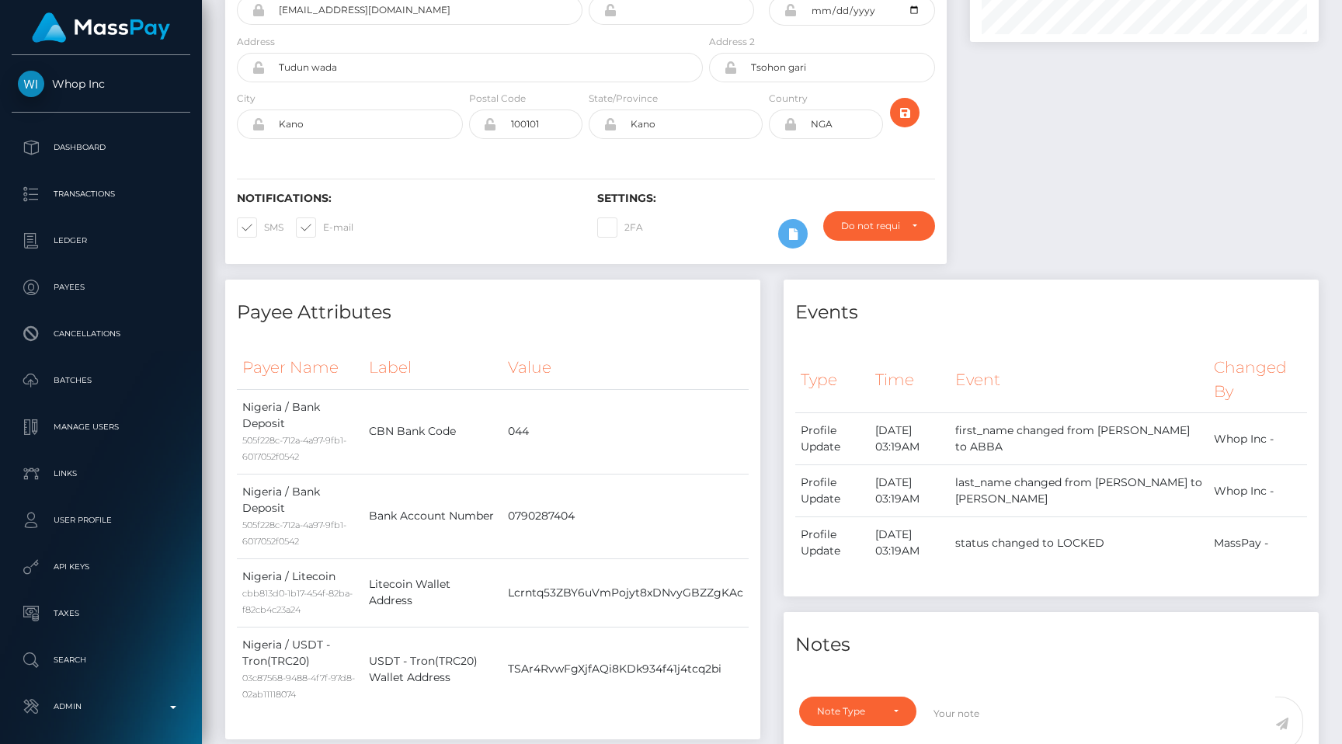
scroll to position [0, 0]
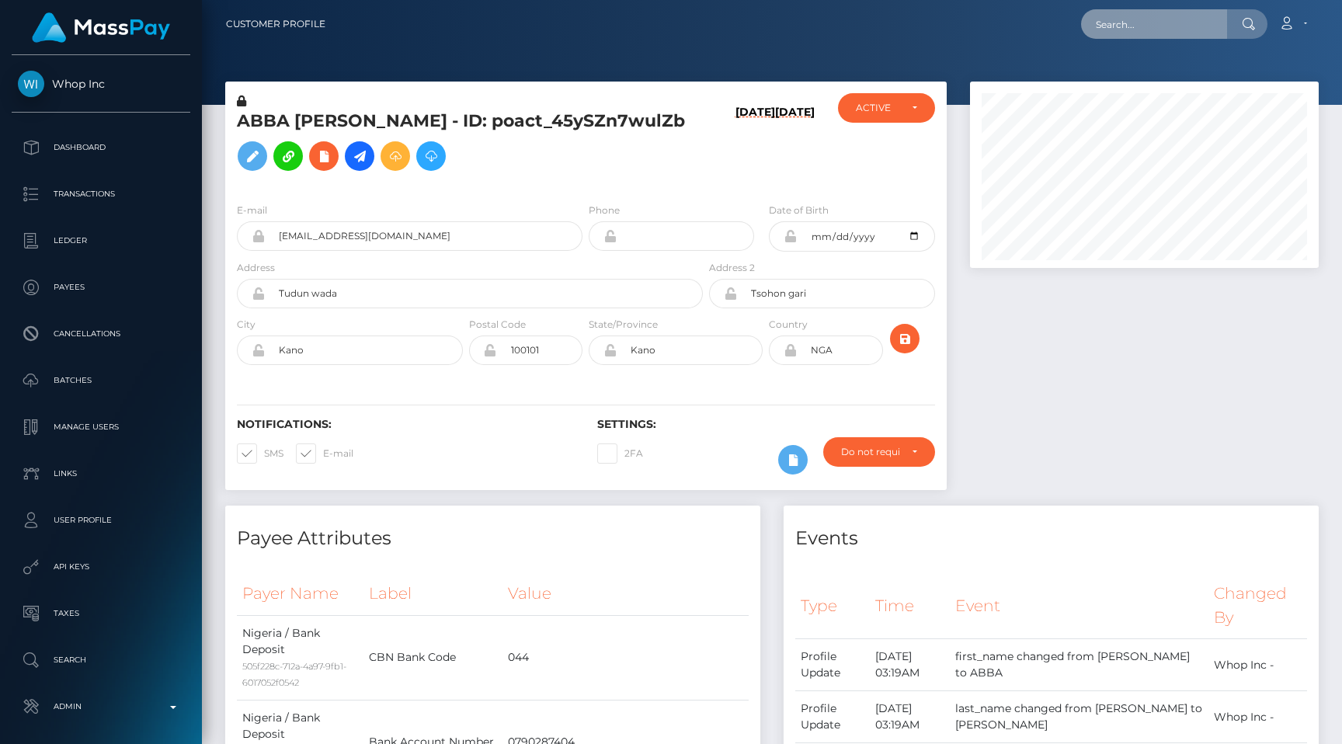
click at [1146, 20] on input "text" at bounding box center [1154, 24] width 146 height 30
paste input "68c02889f300a"
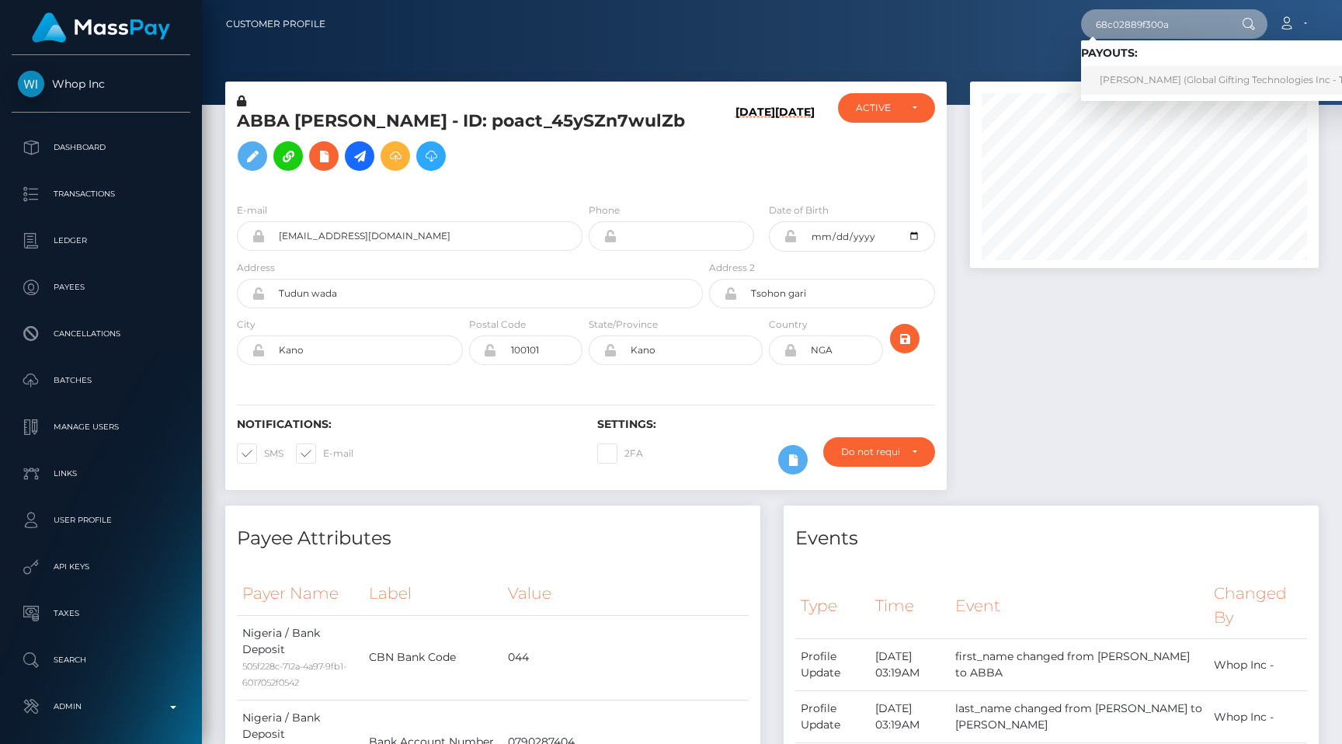
type input "68c02889f300a"
click at [1162, 79] on link "[PERSON_NAME] (Global Gifting Technologies Inc - Throne)" at bounding box center [1237, 80] width 313 height 29
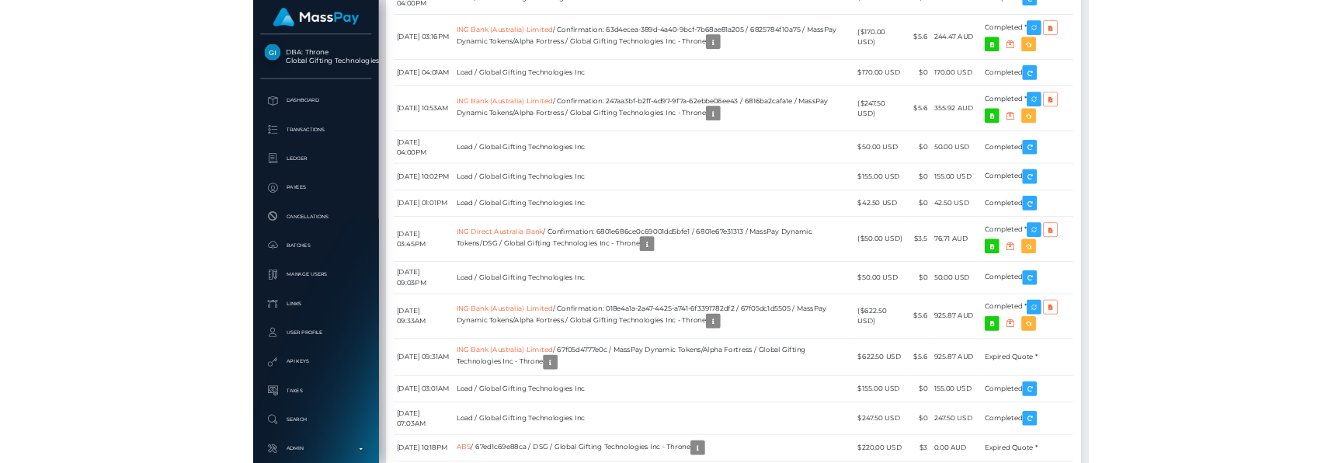
scroll to position [4682, 0]
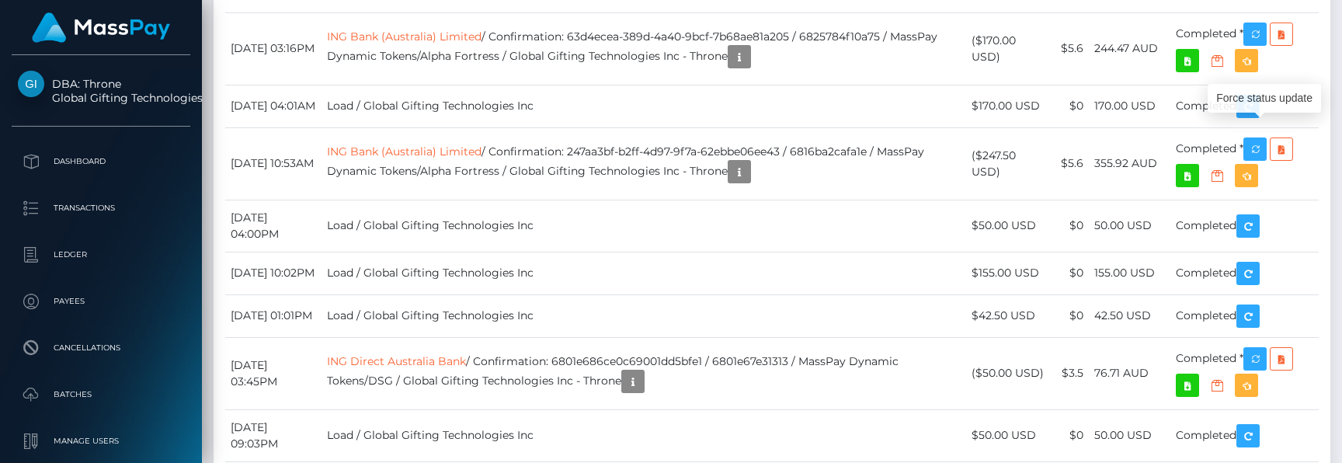
drag, startPoint x: 1098, startPoint y: 144, endPoint x: 1150, endPoint y: 144, distance: 52.8
drag, startPoint x: 1150, startPoint y: 144, endPoint x: 1097, endPoint y: 142, distance: 53.6
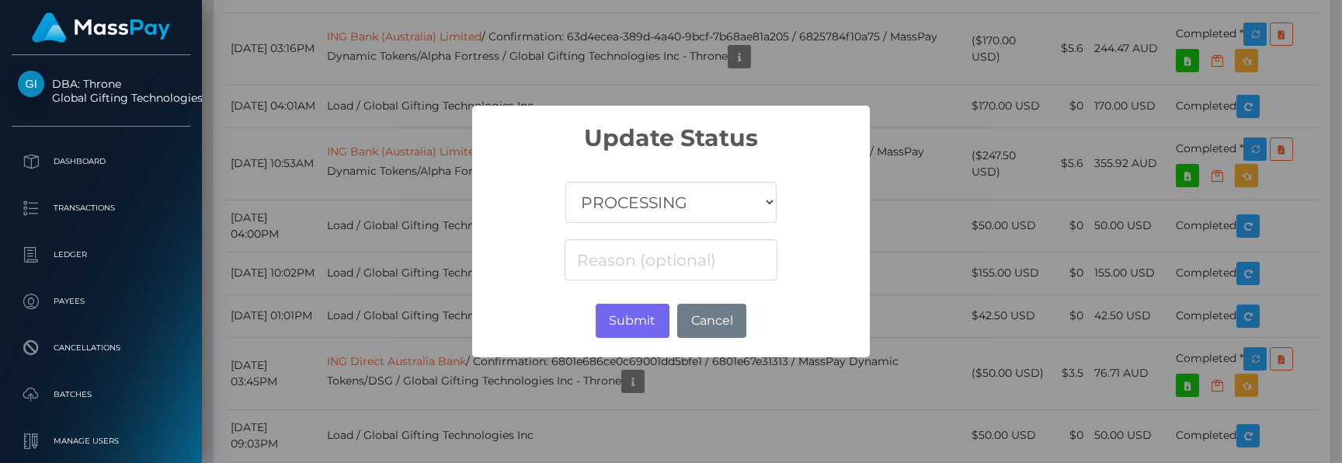
click at [752, 204] on select "COMPLETED CANCELLED READY_FOR_PICKUP PROCESSING" at bounding box center [670, 202] width 211 height 41
select select "CANCELLED"
click at [566, 182] on select "COMPLETED CANCELLED READY_FOR_PICKUP PROCESSING" at bounding box center [670, 202] width 211 height 41
click at [677, 245] on input at bounding box center [671, 259] width 213 height 41
type input "FX issue"
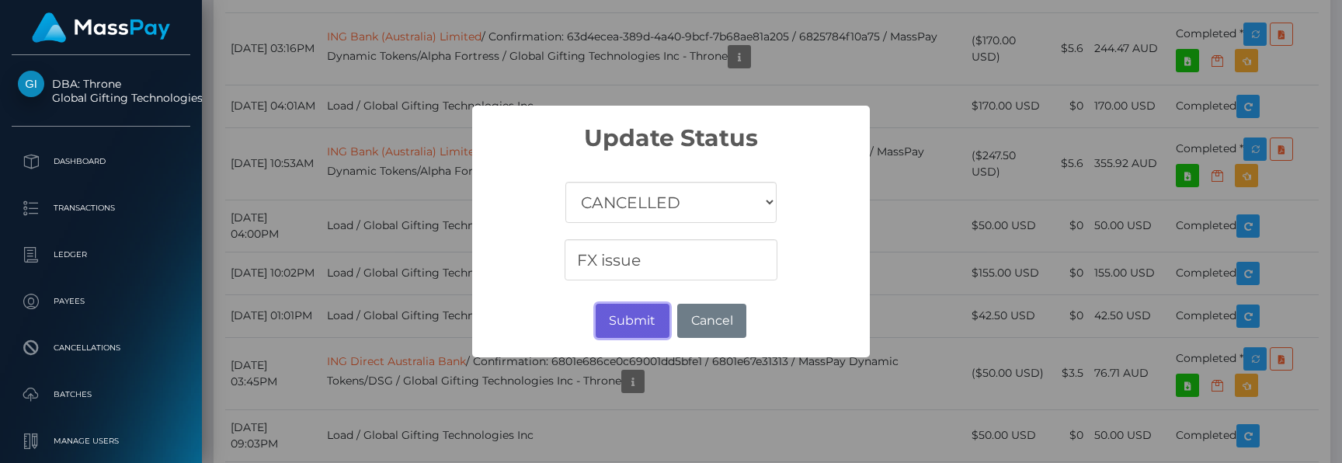
click at [613, 308] on button "Submit" at bounding box center [633, 321] width 74 height 34
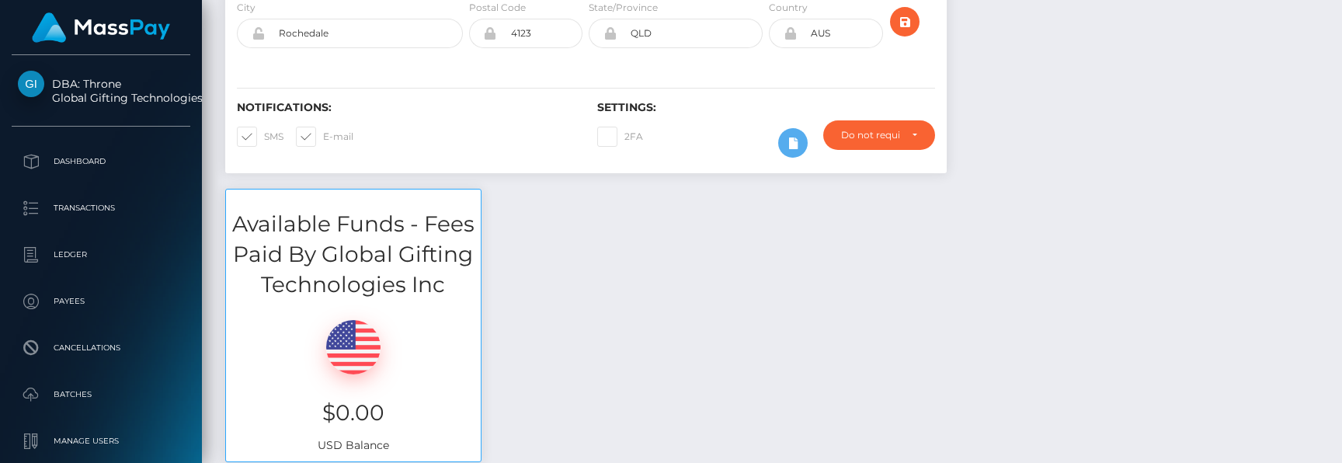
scroll to position [0, 0]
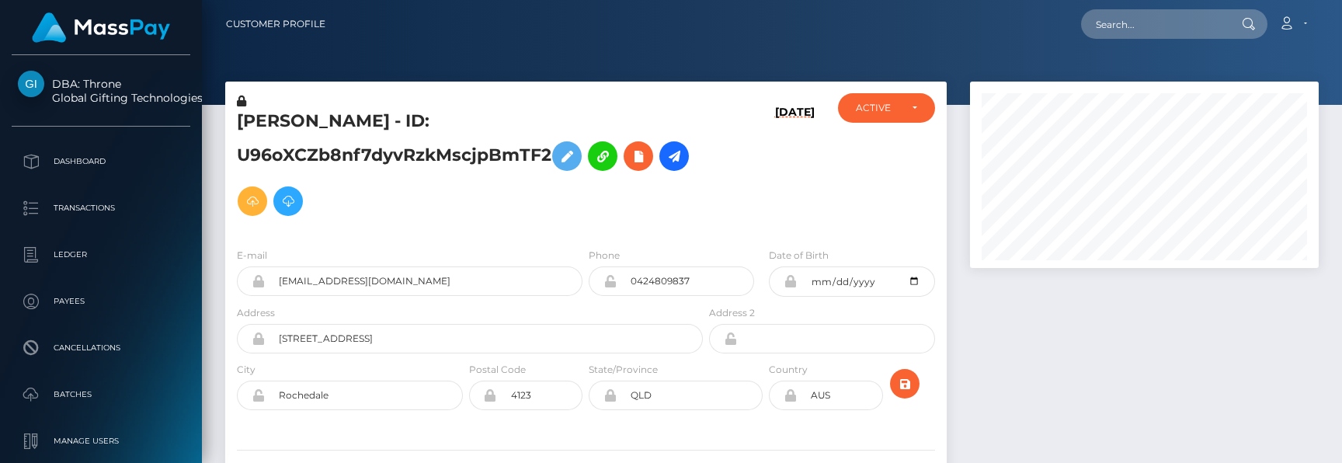
click at [1171, 44] on nav "Customer Profile Loading... Loading... Account" at bounding box center [772, 24] width 1140 height 48
click at [1171, 26] on input "text" at bounding box center [1154, 24] width 146 height 30
paste input "query {\n rateQuote(product:"
type input "query {\n rateQuote(product:"
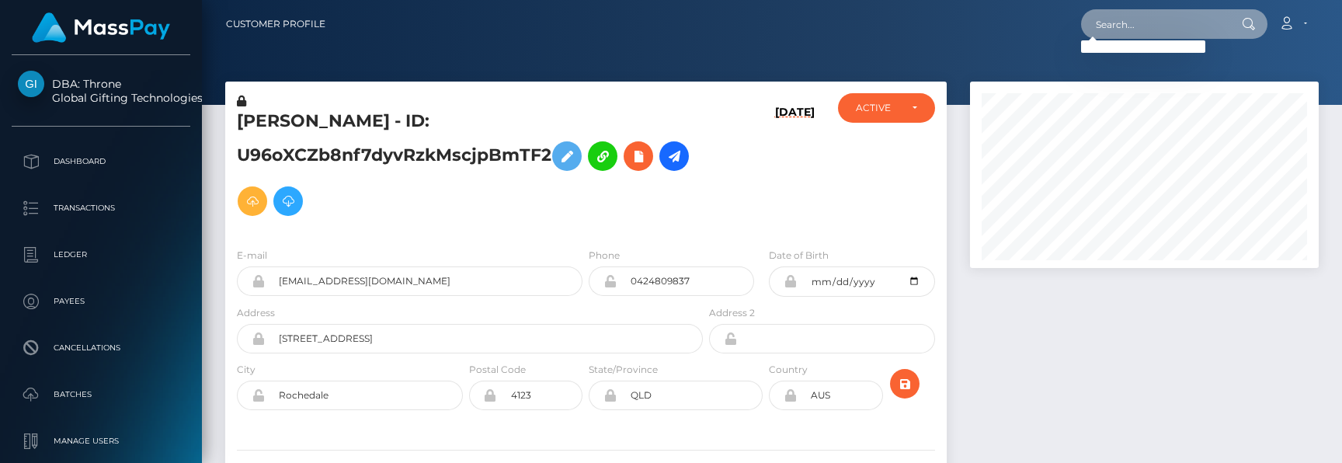
paste input "pout_l8f5sJSv8DXfr"
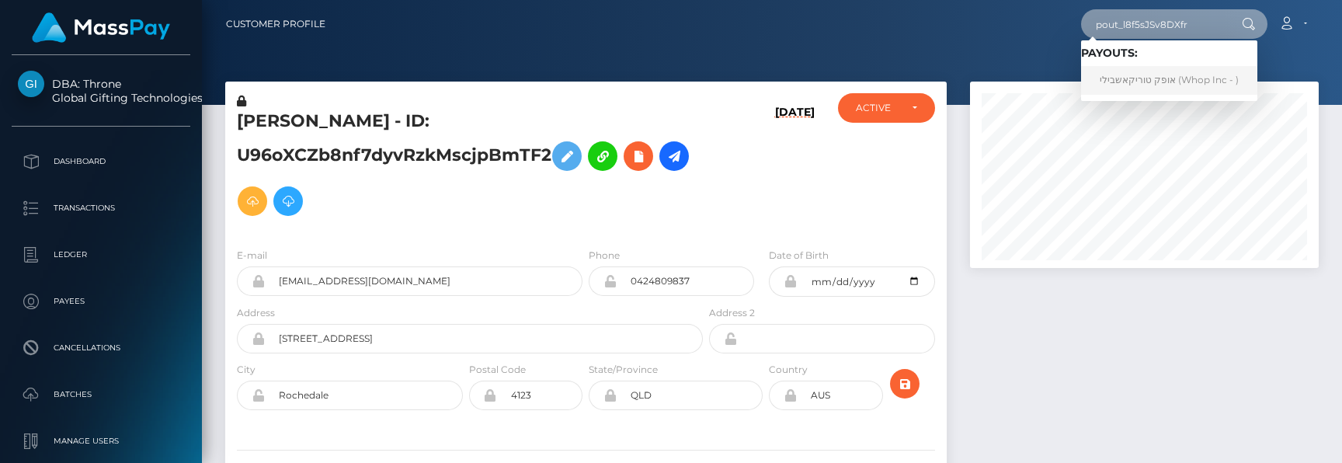
type input "pout_l8f5sJSv8DXfr"
click at [1151, 78] on link "אופק טוריקאשבילי (Whop Inc - )" at bounding box center [1169, 80] width 176 height 29
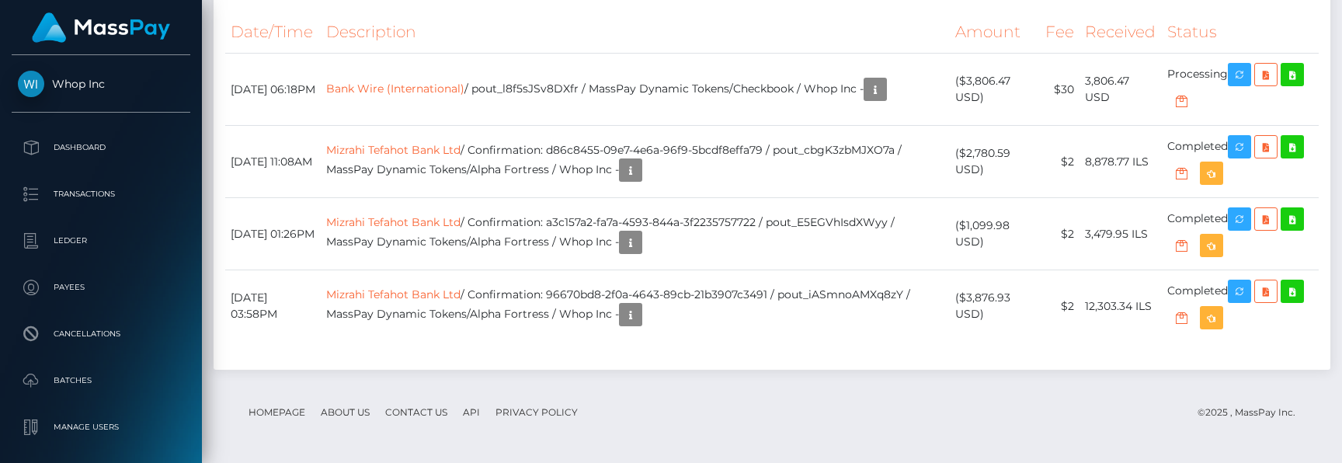
scroll to position [1760, 0]
click at [899, 270] on td "Mizrahi Tefahot Bank Ltd / Confirmation: a3c157a2-fa7a-4593-844a-3f2235757722 /…" at bounding box center [635, 234] width 629 height 72
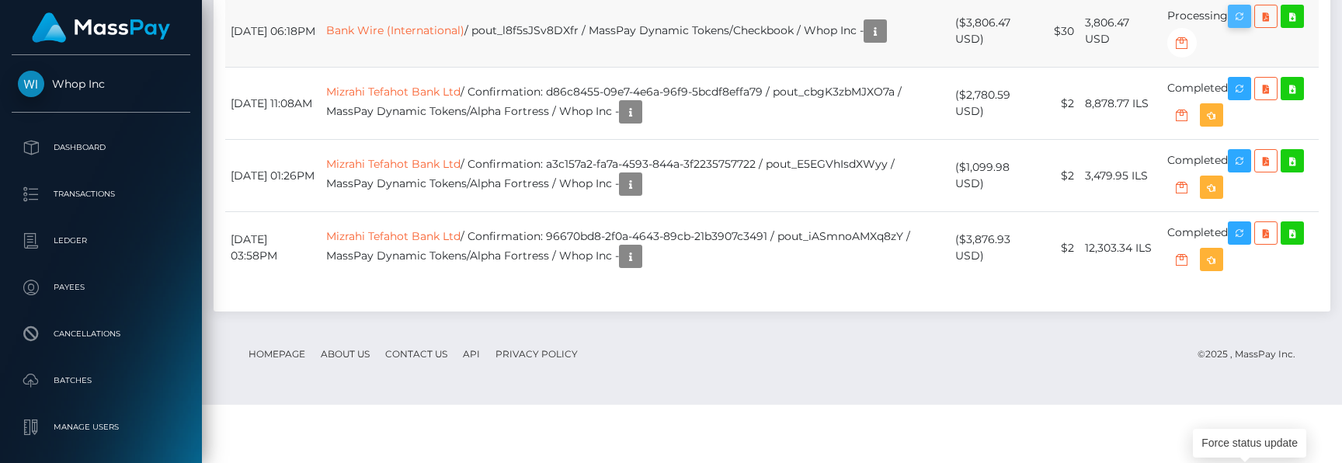
click at [1234, 28] on button "button" at bounding box center [1239, 16] width 23 height 23
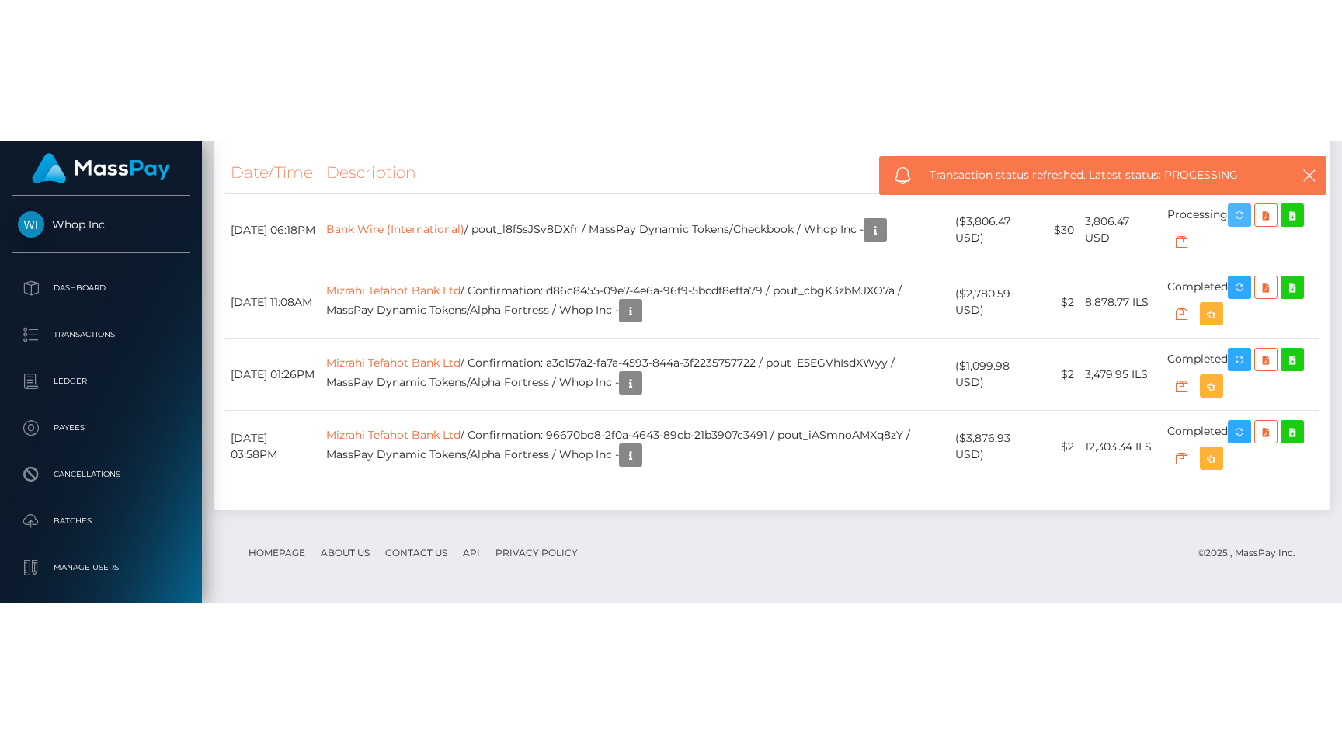
scroll to position [1508, 0]
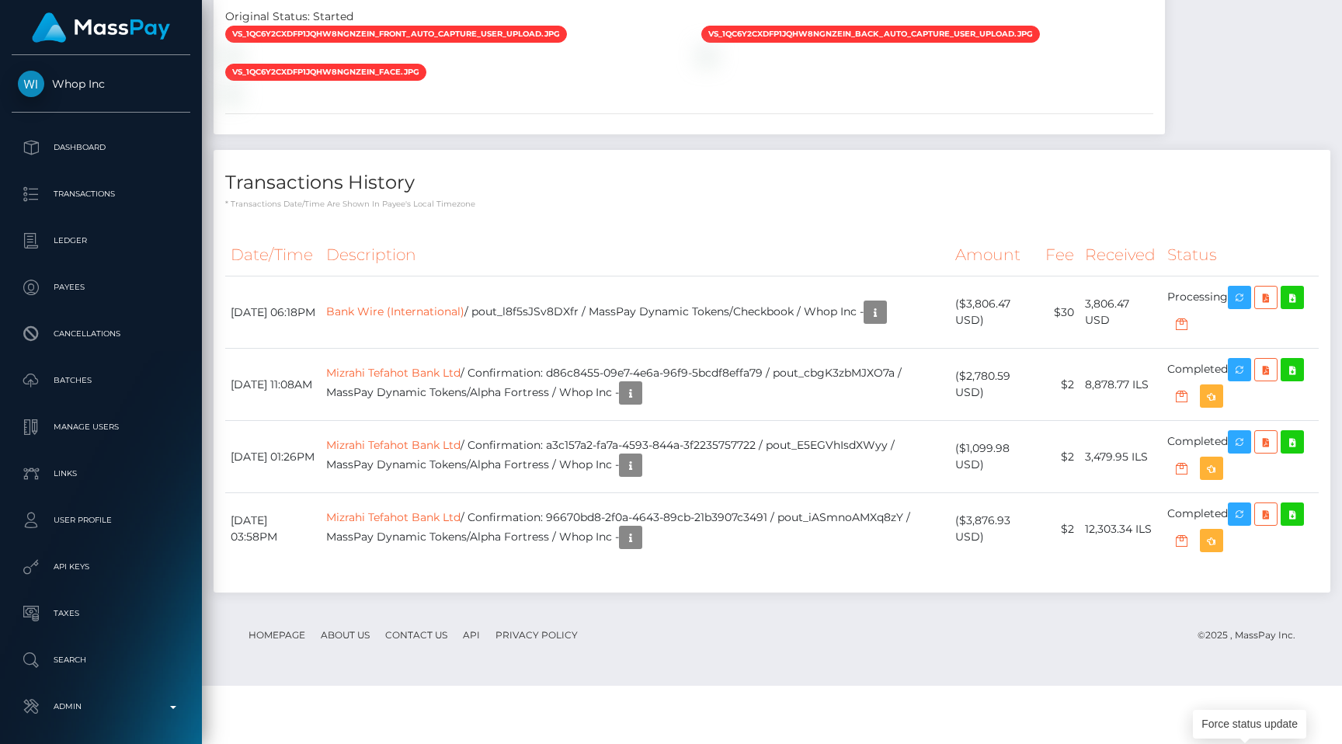
click at [778, 197] on h4 "Transactions History" at bounding box center [772, 182] width 1094 height 27
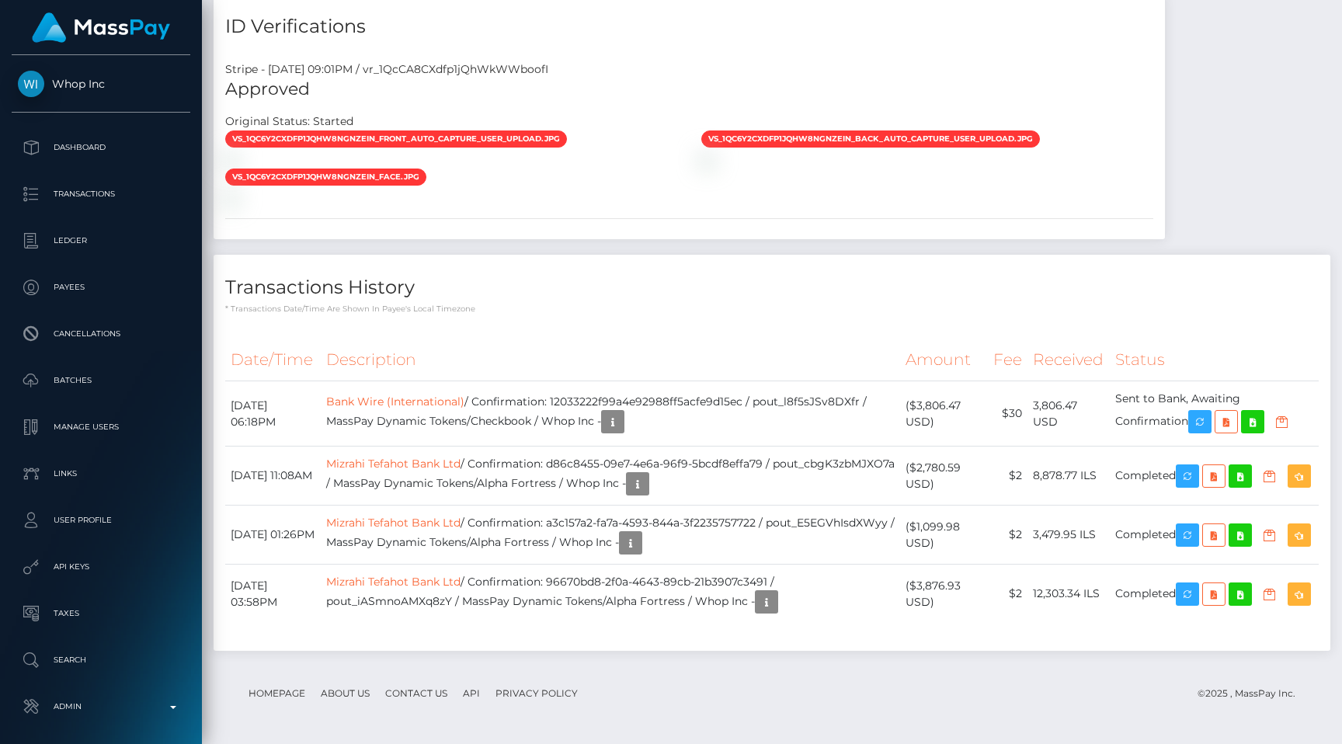
scroll to position [186, 349]
click at [433, 395] on link "Bank Wire (International)" at bounding box center [395, 402] width 138 height 14
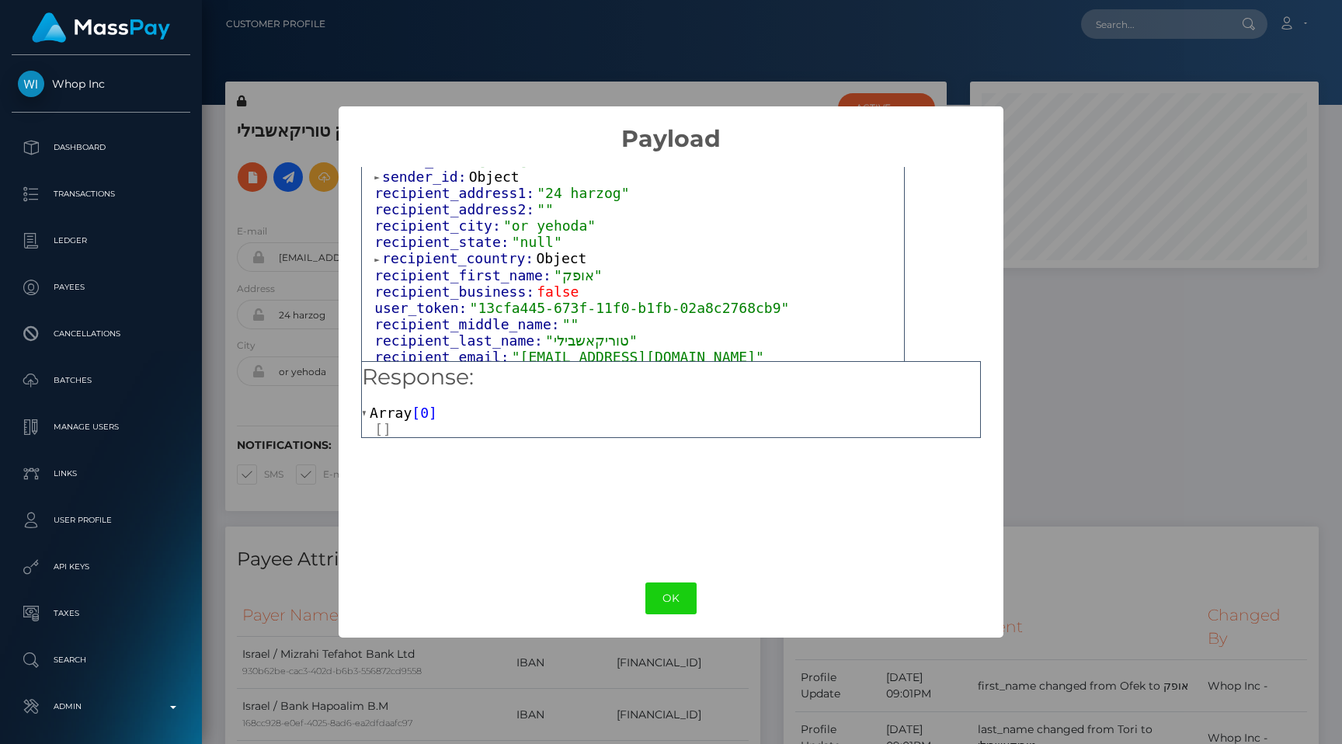
scroll to position [356, 0]
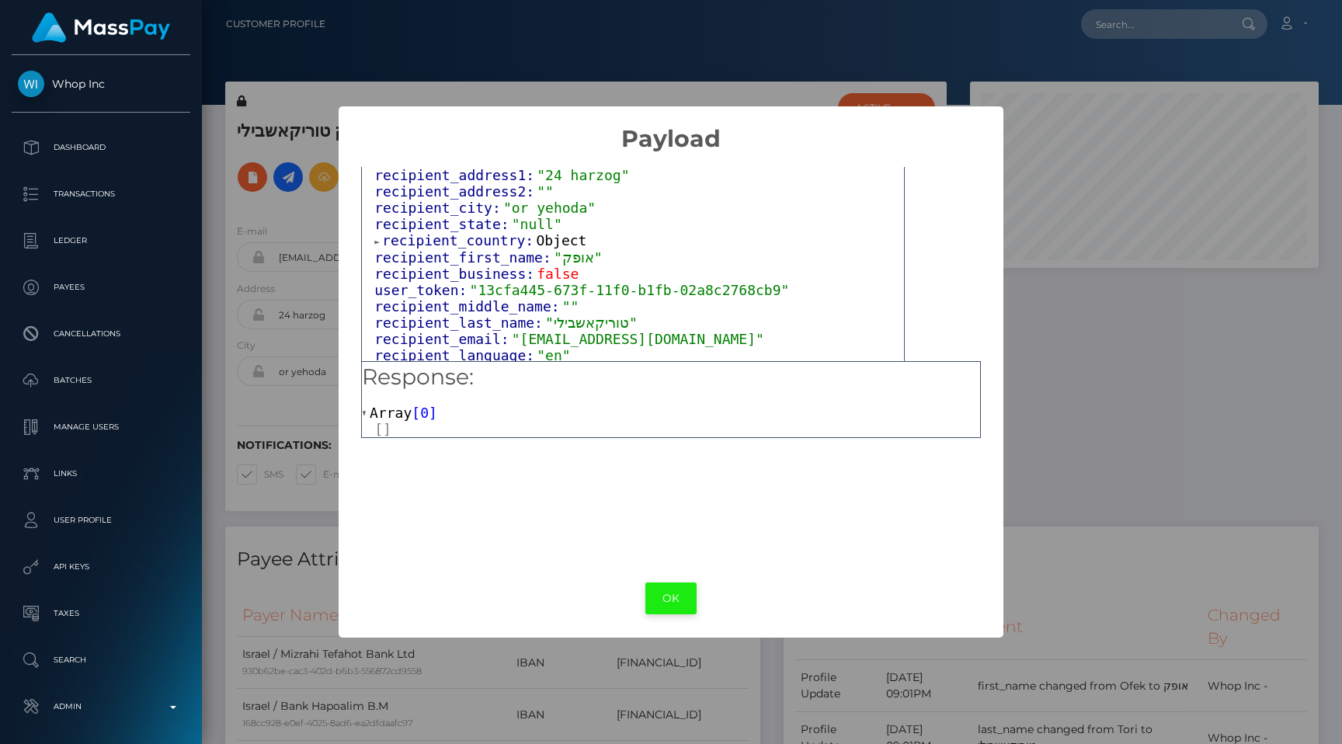
click at [666, 597] on button "OK" at bounding box center [670, 599] width 51 height 32
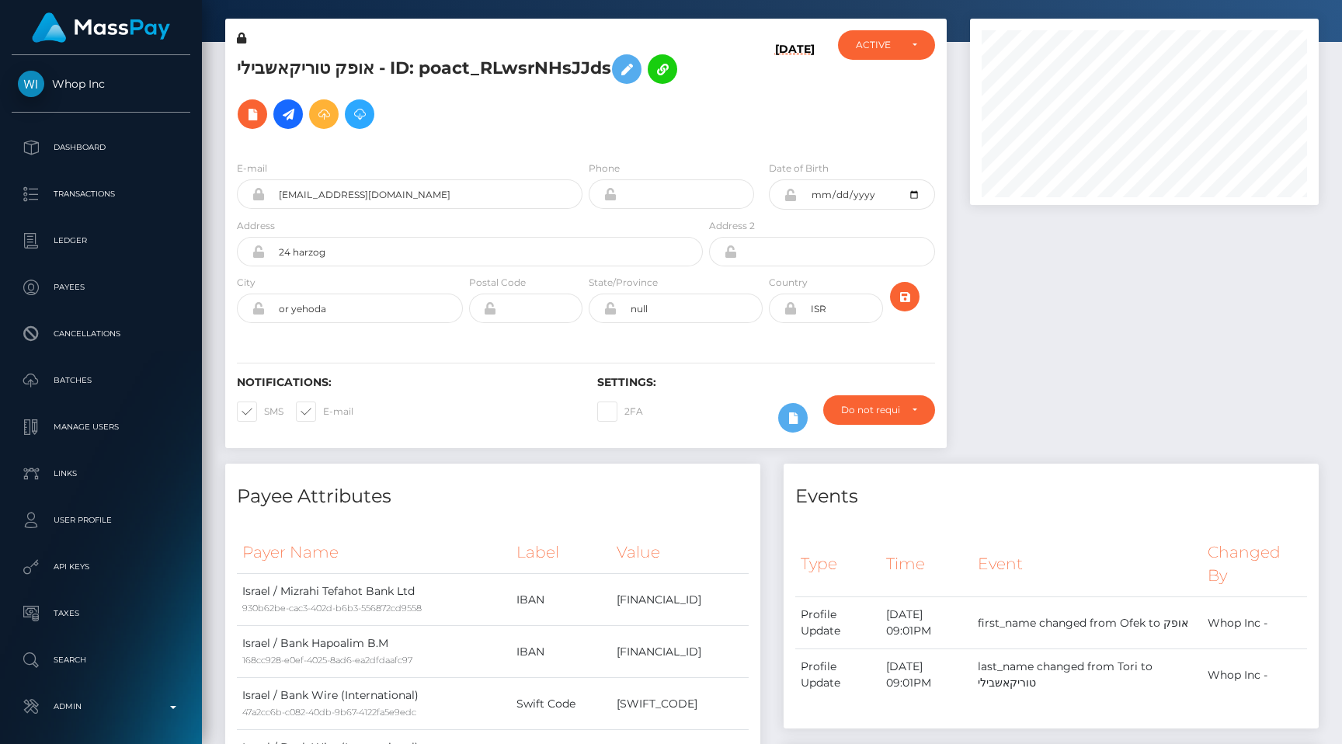
scroll to position [0, 0]
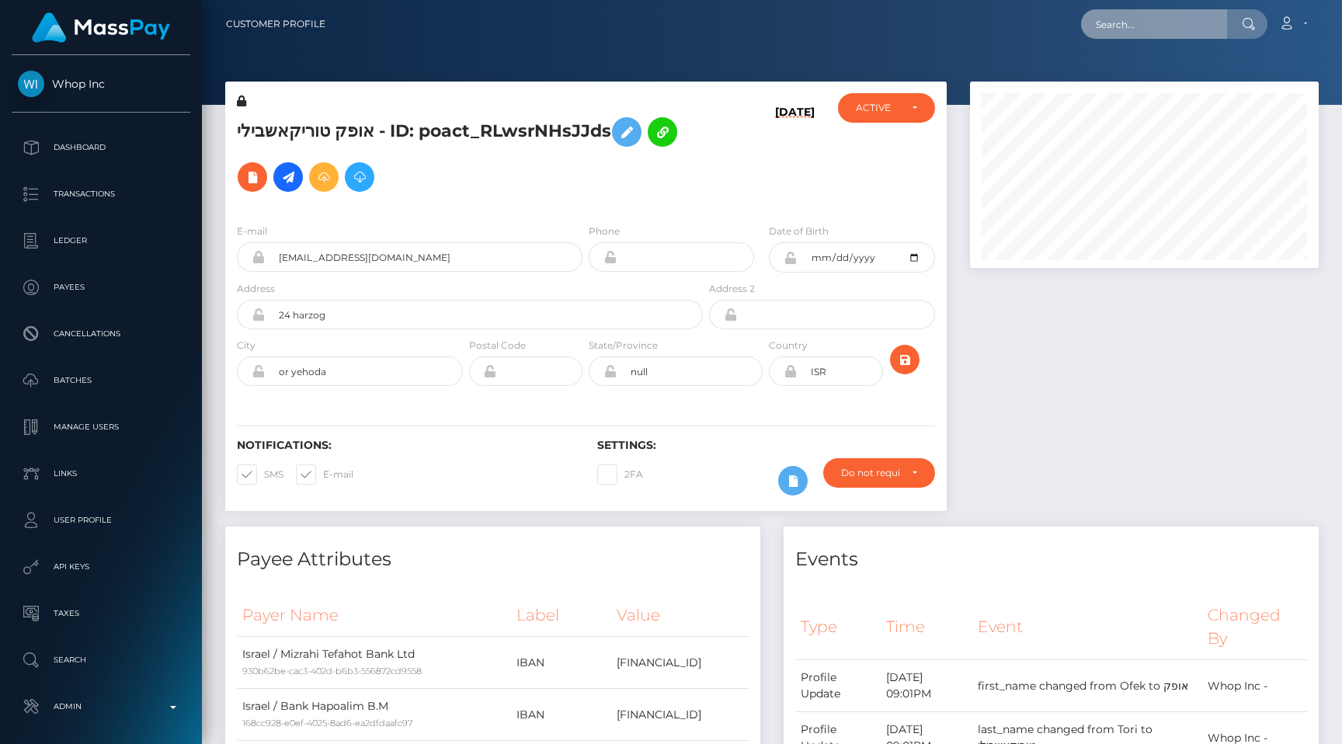
click at [1136, 29] on input "text" at bounding box center [1154, 24] width 146 height 30
paste input "FVW-20250911-143"
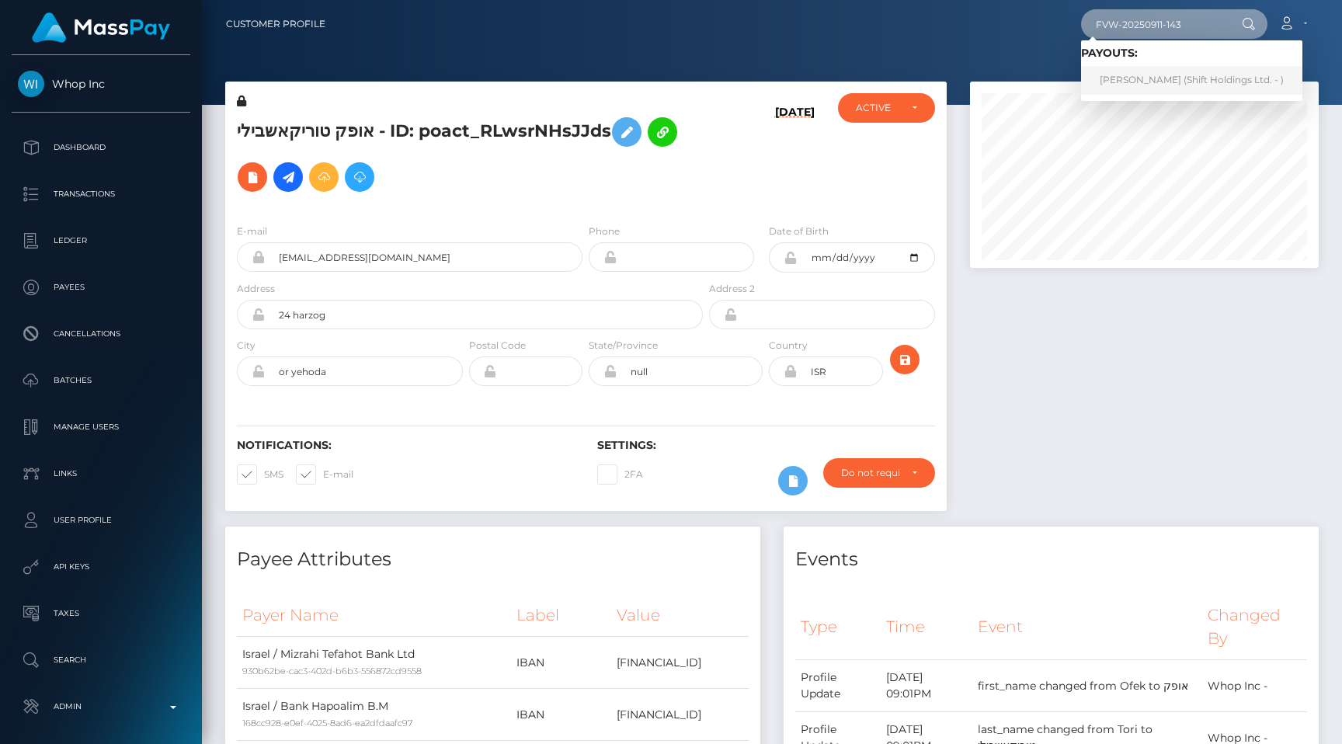
type input "FVW-20250911-143"
click at [1170, 78] on link "IOANNIS LOUKOS (Shift Holdings Ltd. - )" at bounding box center [1191, 80] width 221 height 29
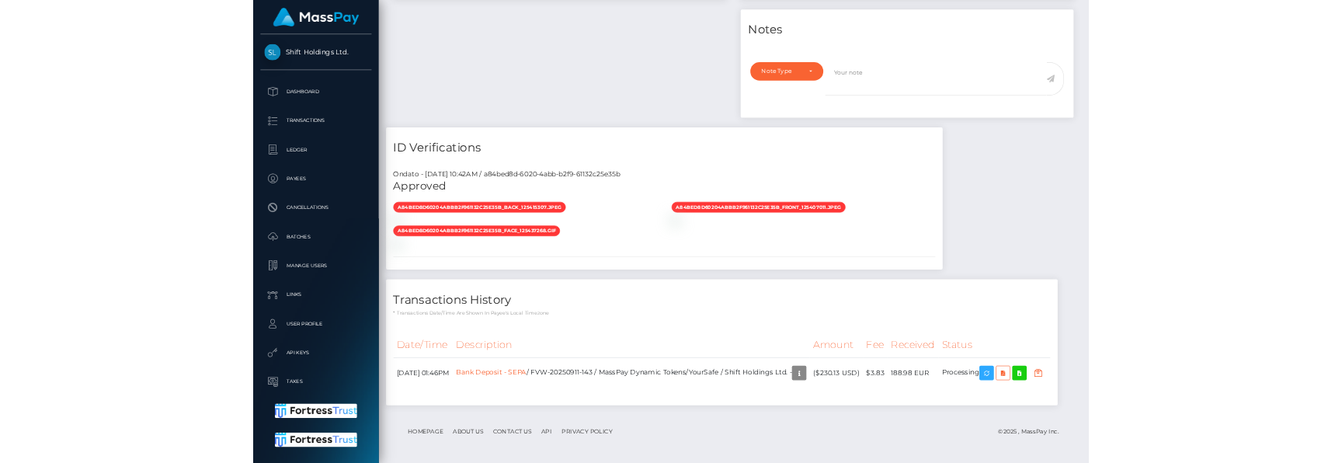
scroll to position [1233, 0]
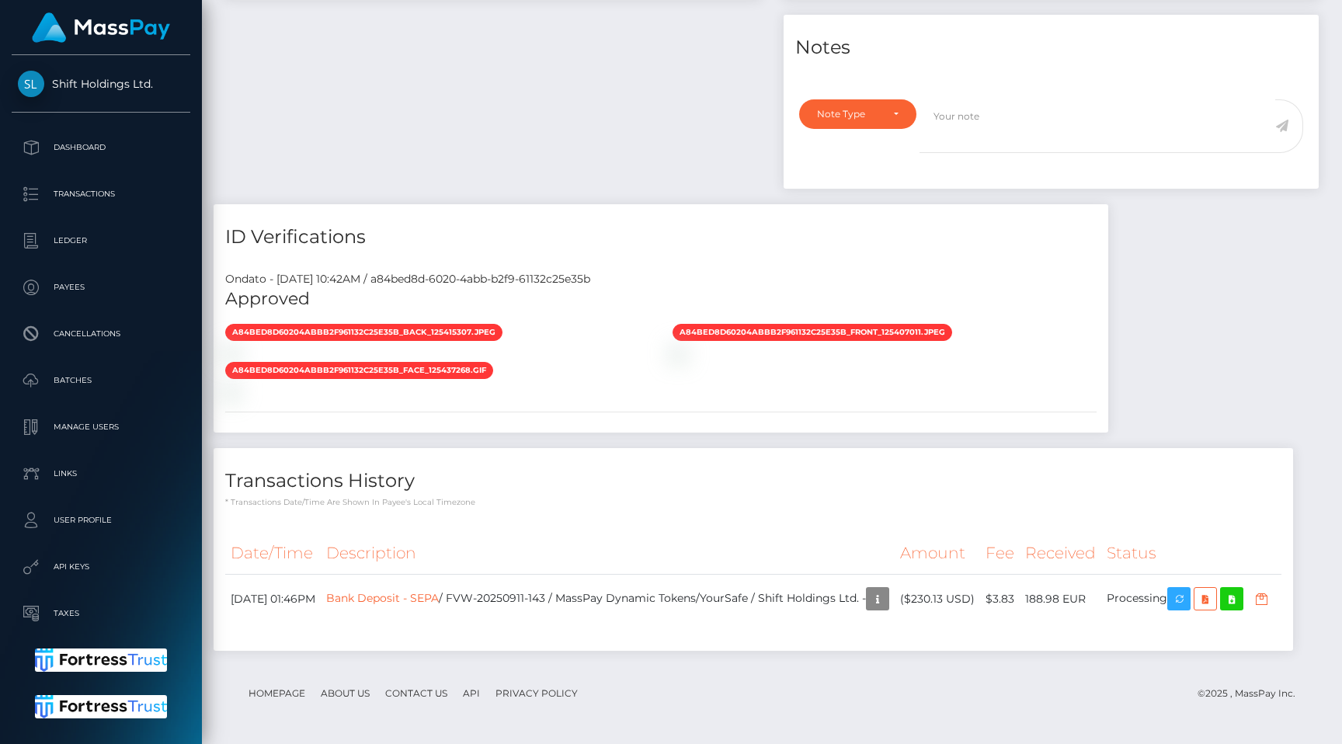
click at [725, 468] on h4 "Transactions History" at bounding box center [753, 481] width 1056 height 27
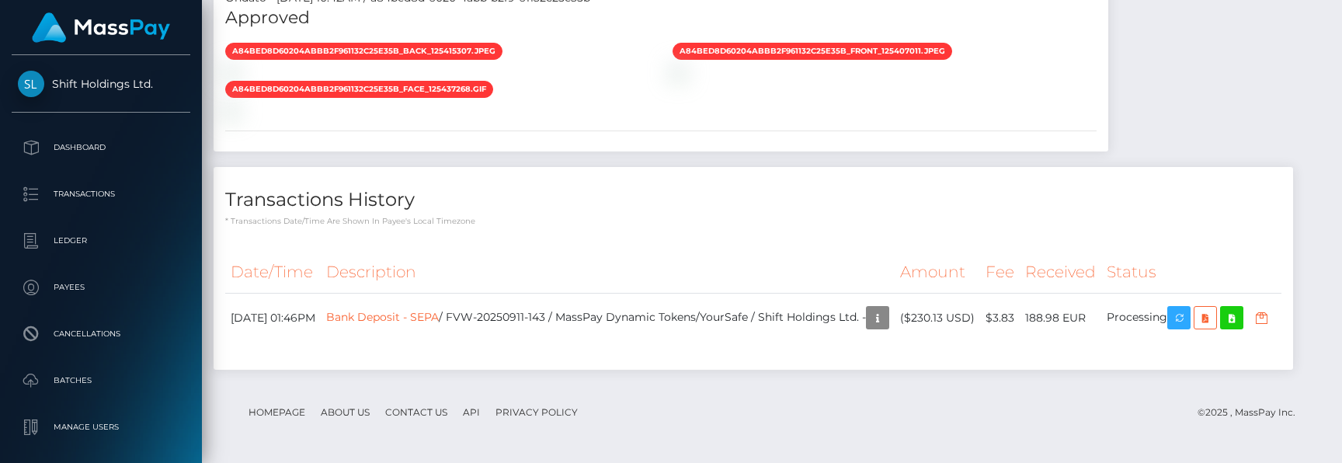
scroll to position [1514, 0]
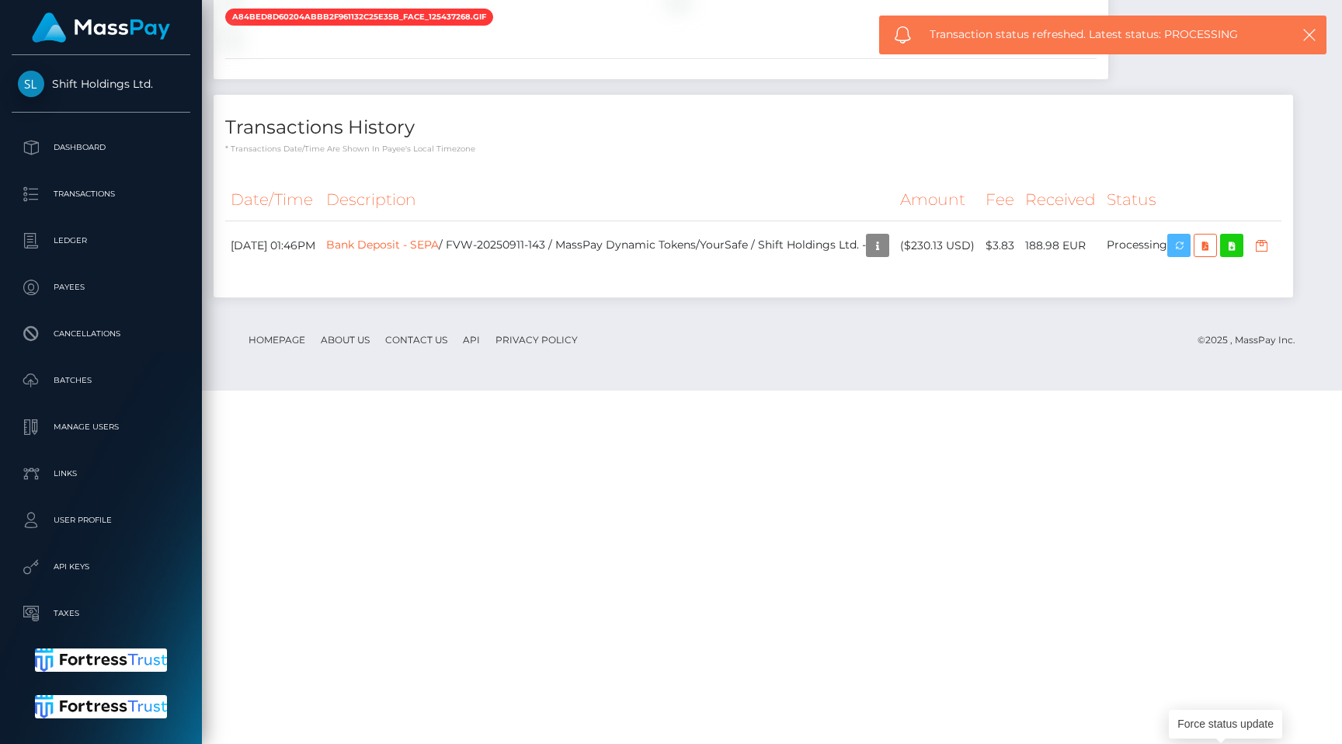
scroll to position [1233, 0]
